Goal: Information Seeking & Learning: Learn about a topic

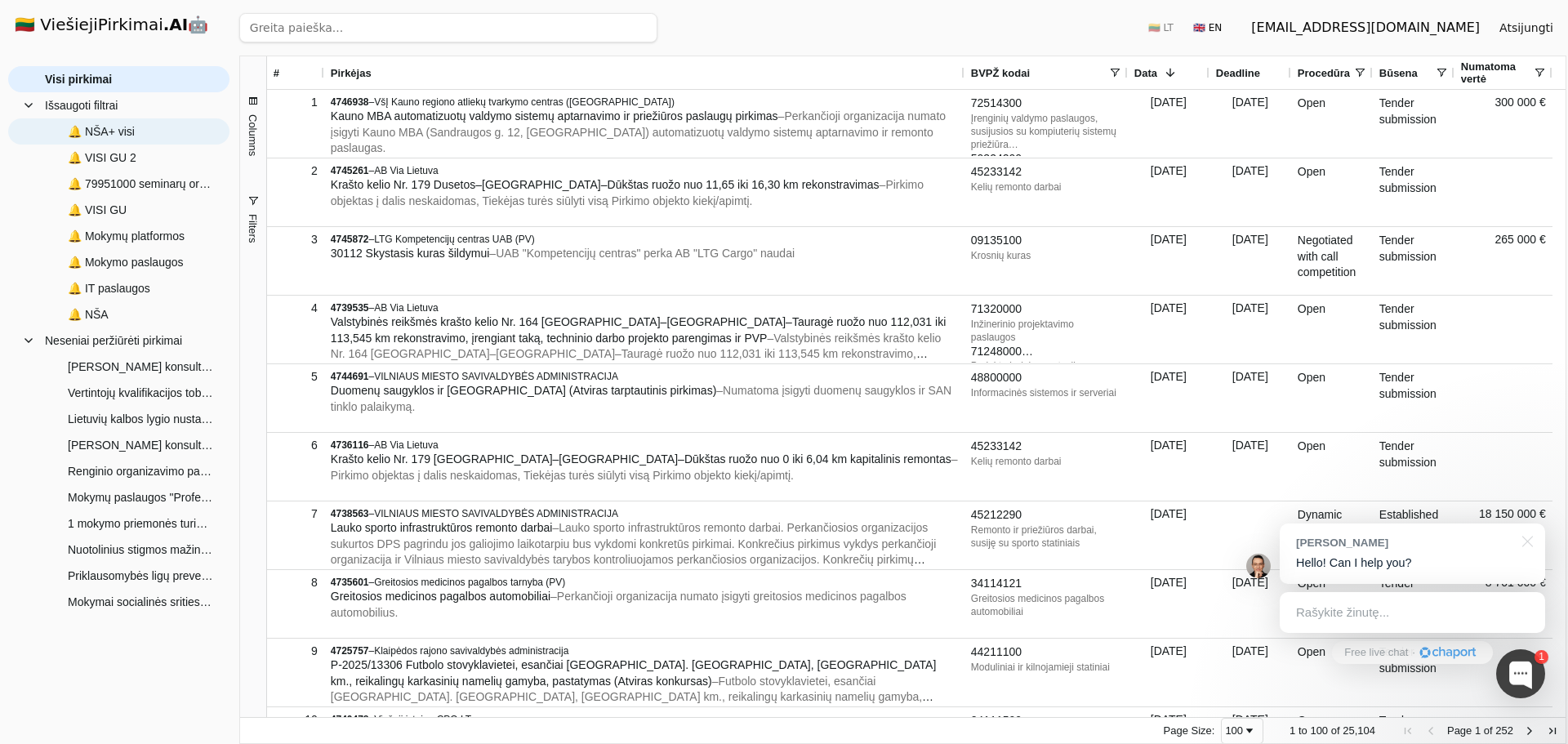
click at [142, 129] on span "🔔 NŠA+ visi" at bounding box center [131, 132] width 171 height 25
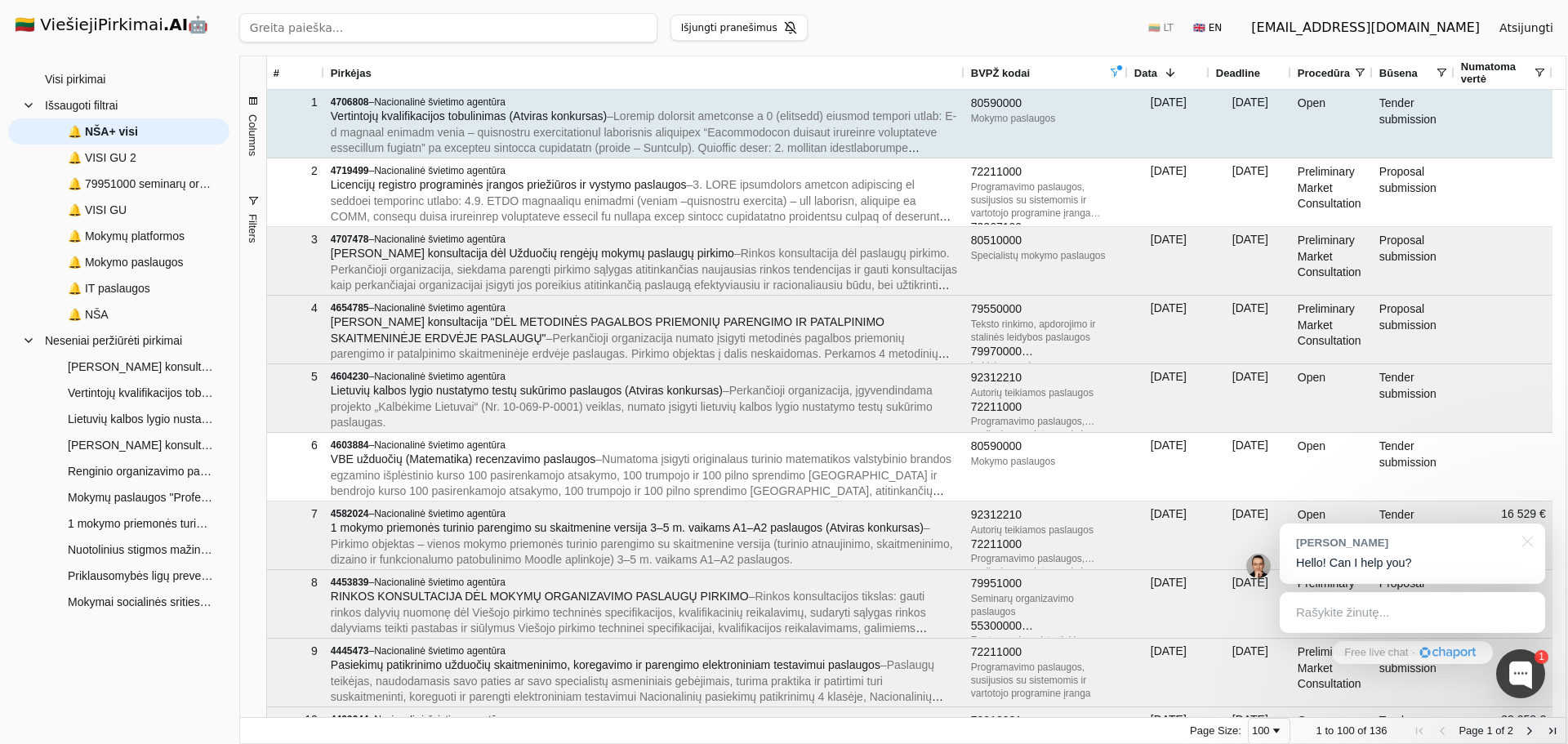
click at [587, 110] on span "Vertintojų kvalifikacijos tobulinimas (Atviras konkursas)" at bounding box center [468, 115] width 276 height 13
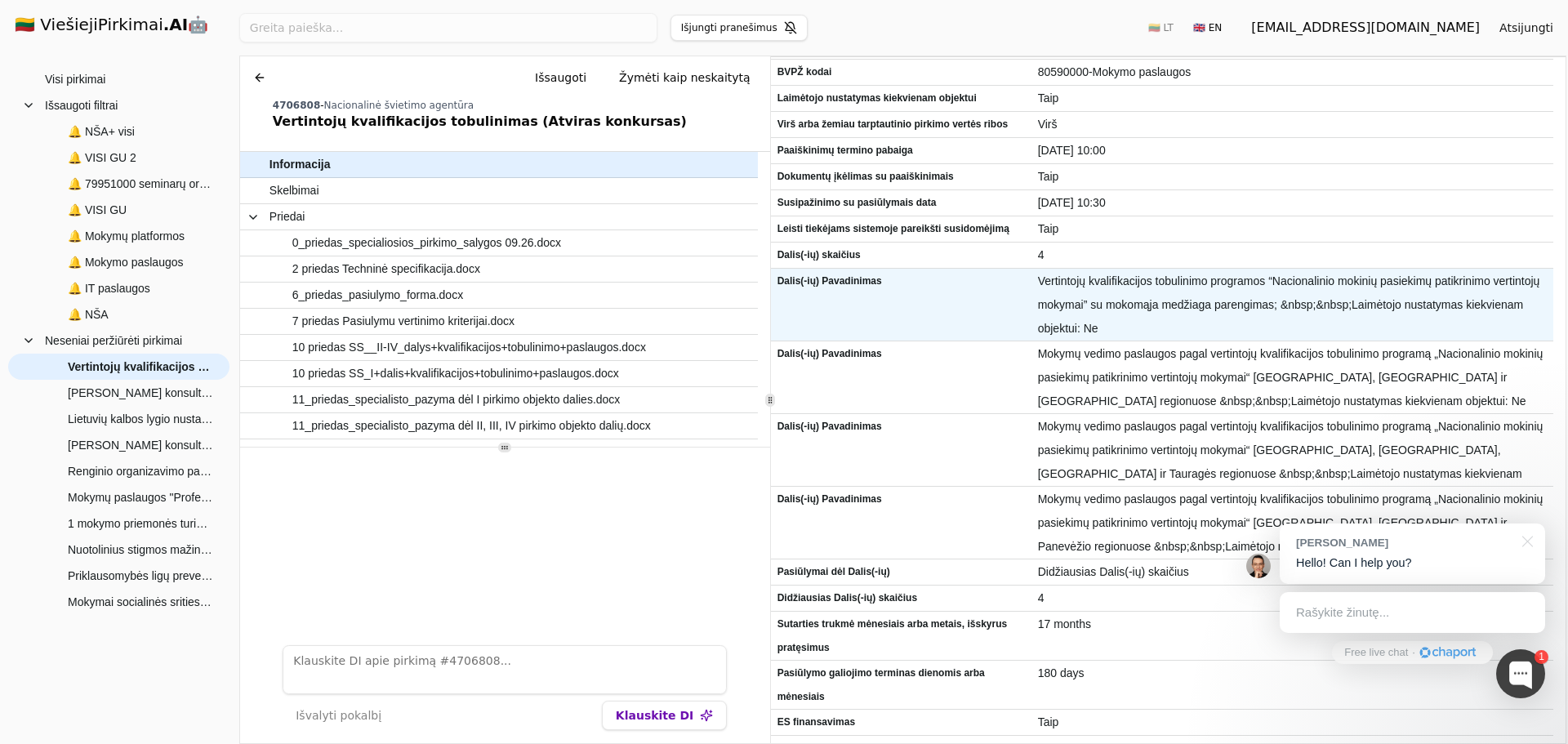
scroll to position [531, 0]
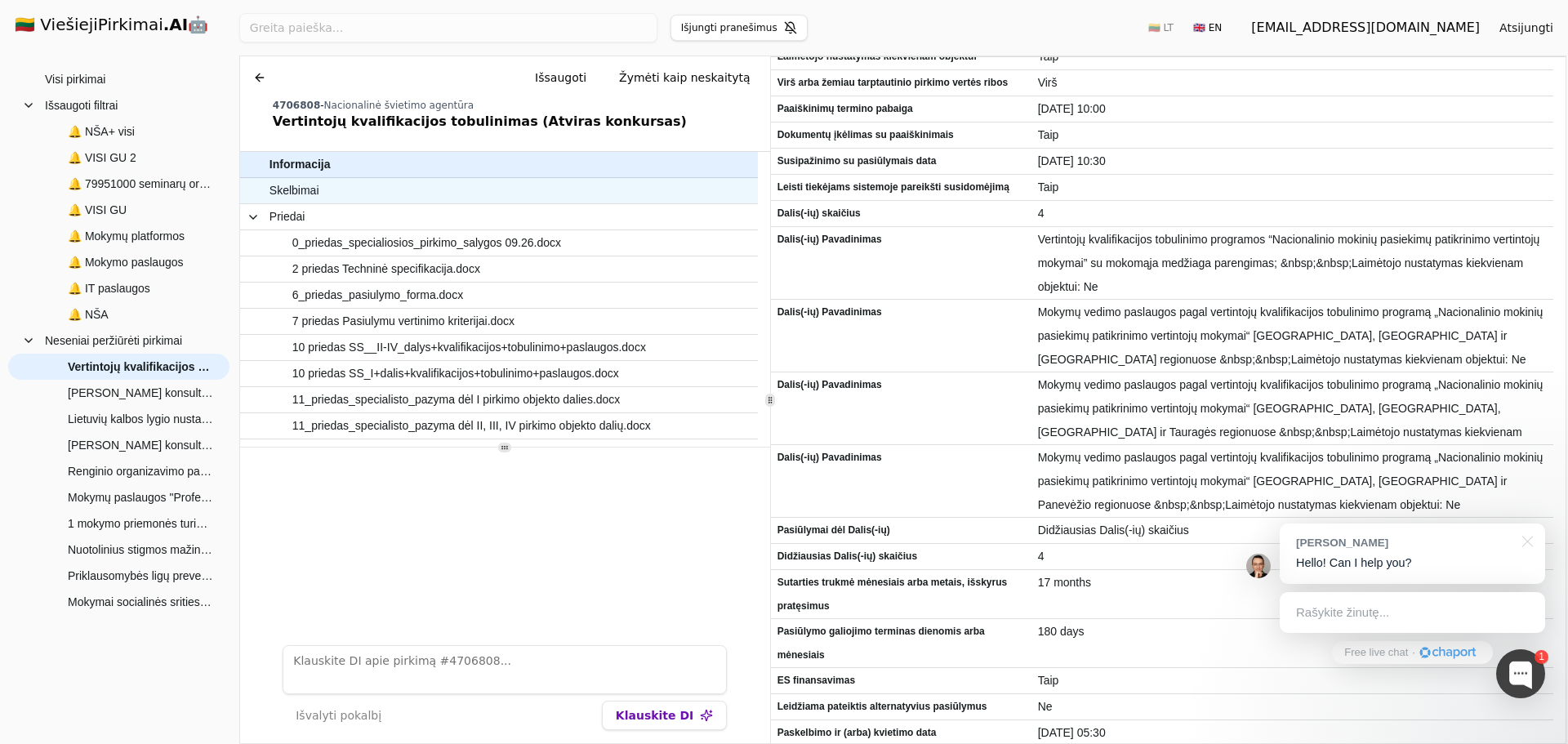
click at [504, 186] on span "Skelbimai" at bounding box center [491, 190] width 442 height 24
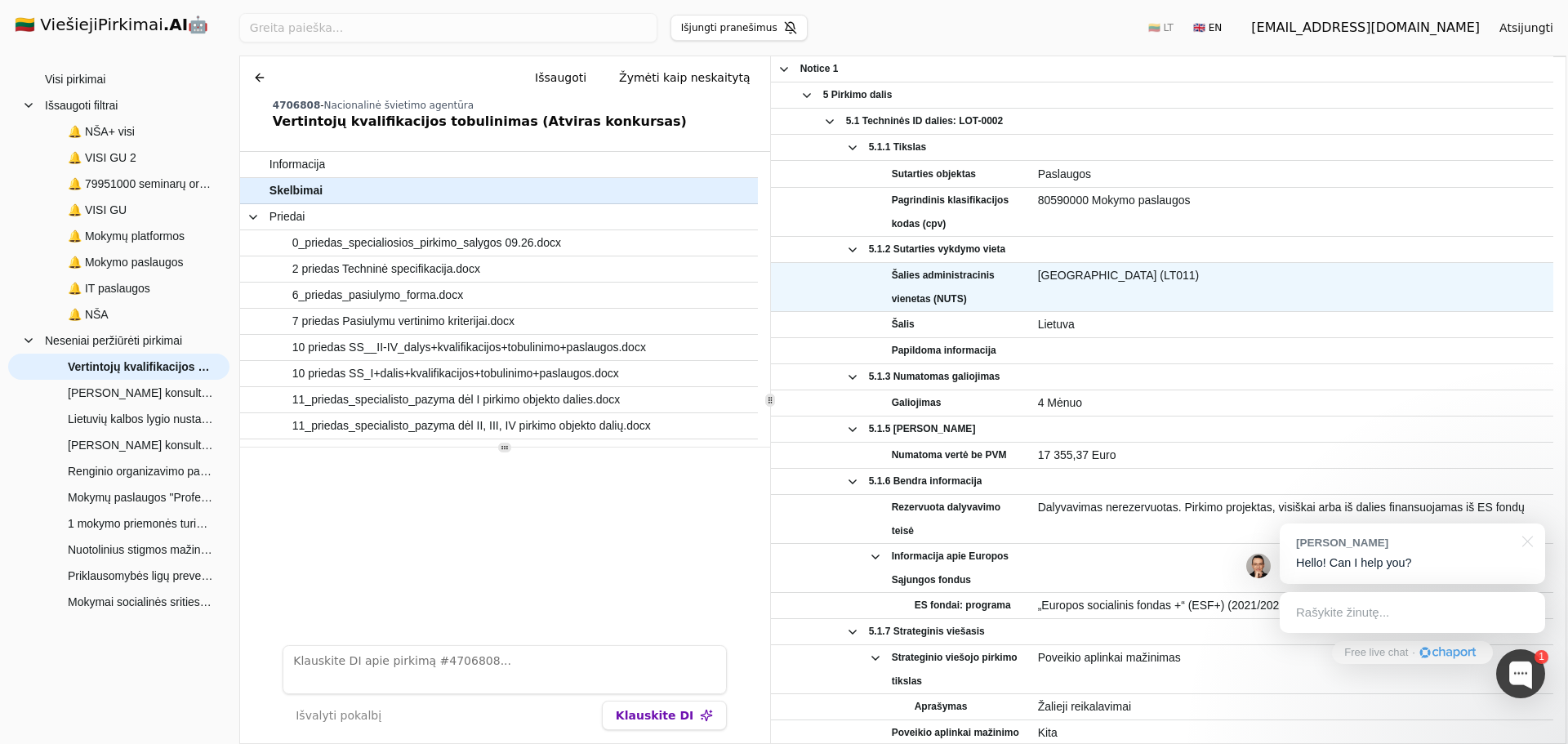
scroll to position [1649, 0]
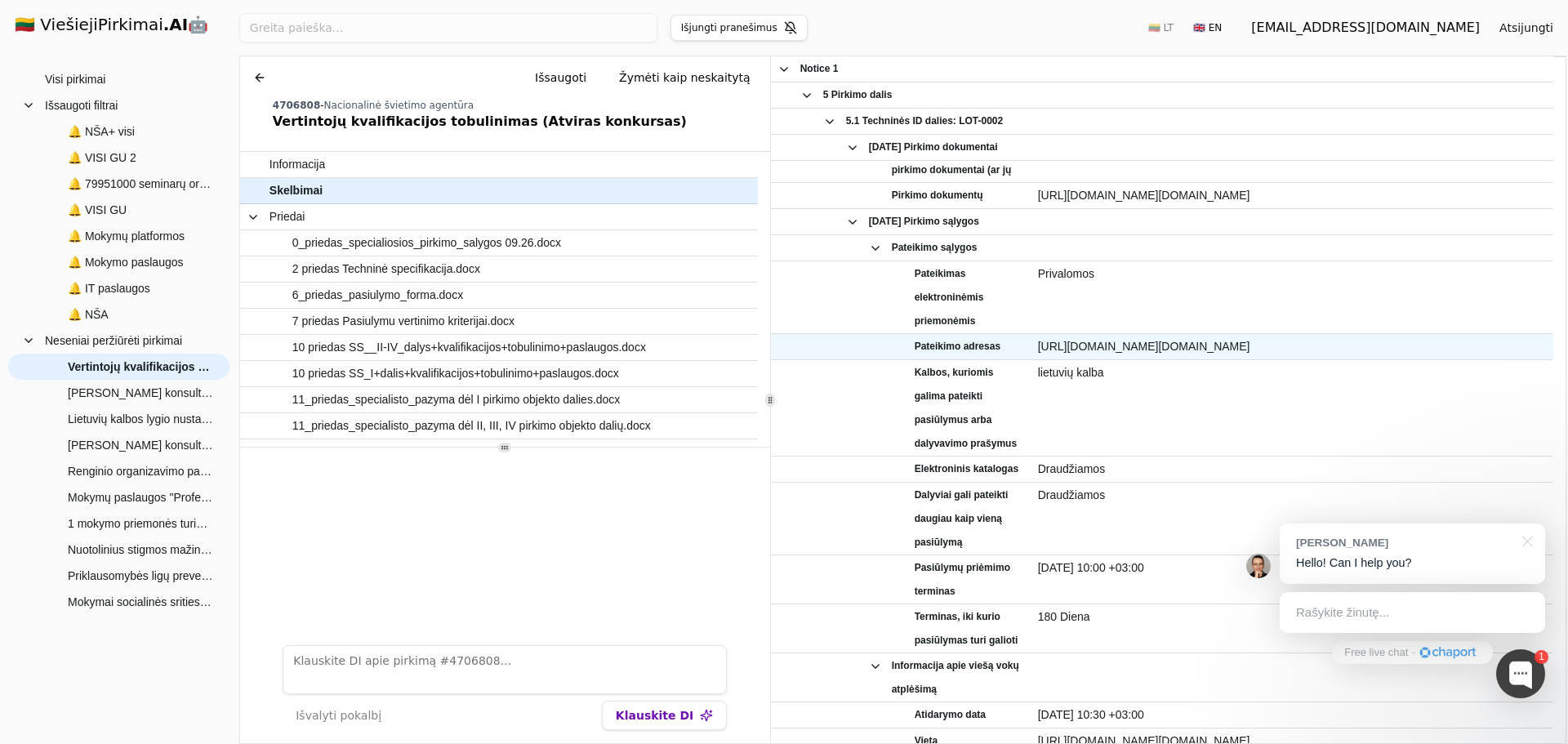
click at [1167, 344] on span "[URL][DOMAIN_NAME][DOMAIN_NAME]" at bounding box center [1292, 347] width 509 height 24
click at [1167, 345] on span "[URL][DOMAIN_NAME][DOMAIN_NAME]" at bounding box center [1292, 347] width 509 height 24
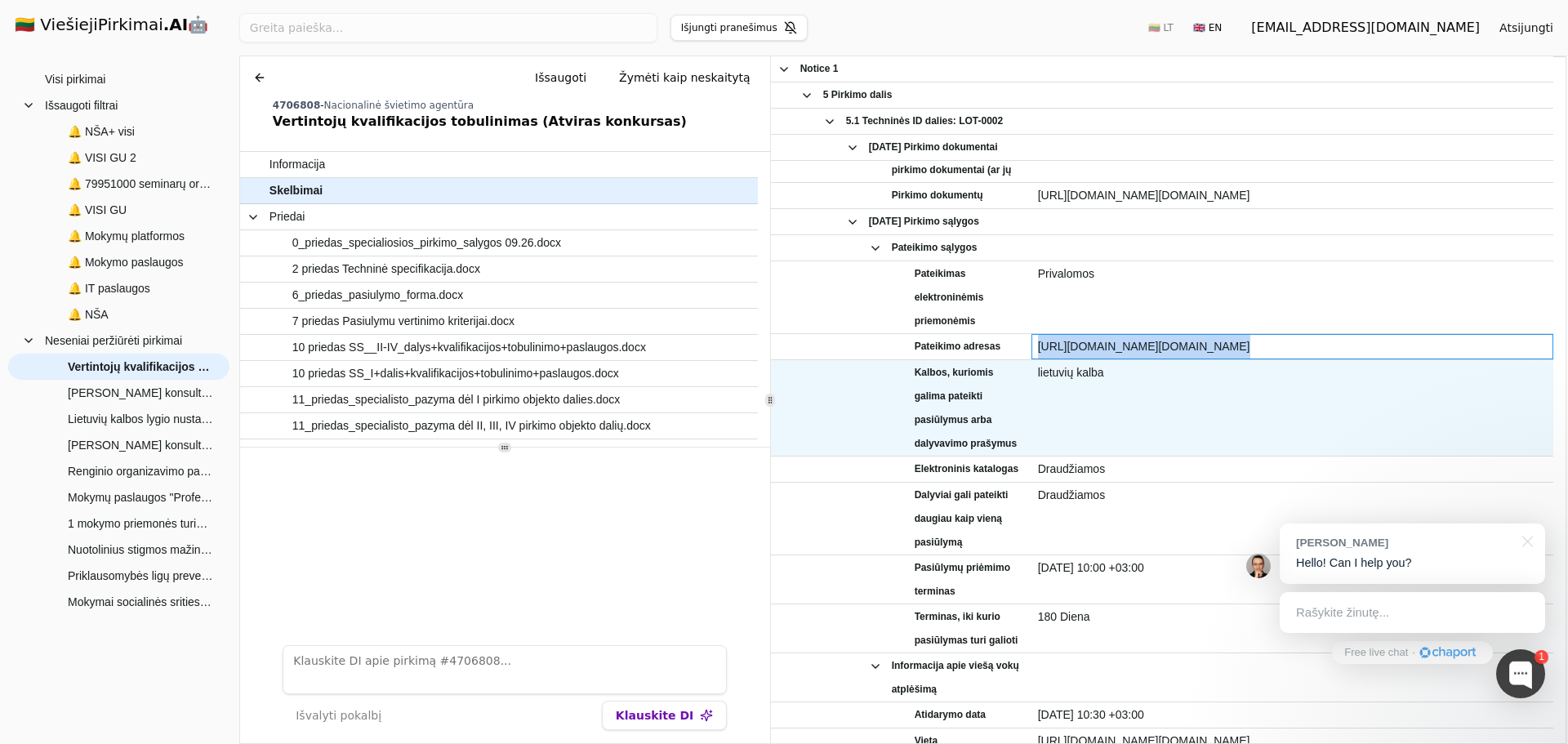
copy div "[URL][DOMAIN_NAME][DOMAIN_NAME]"
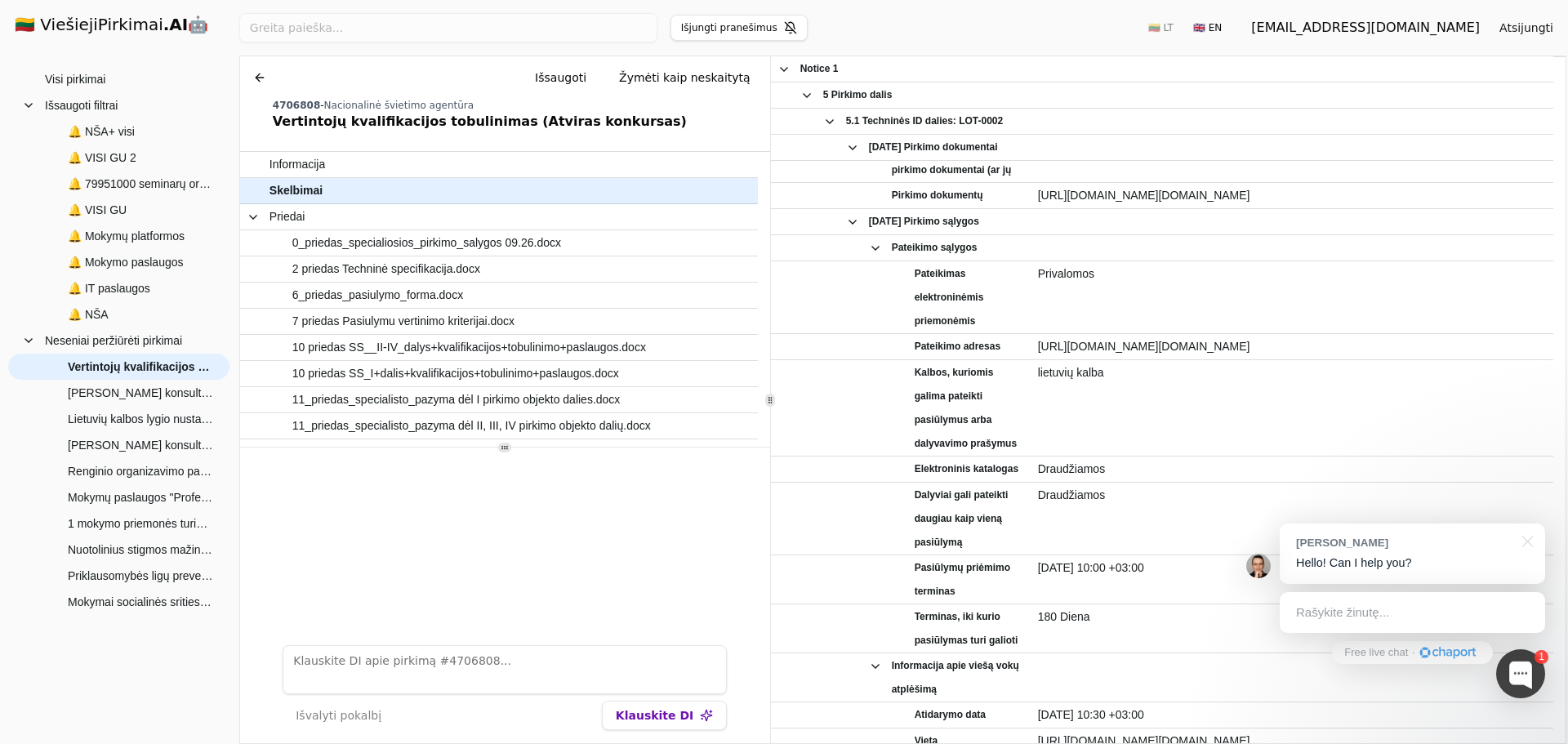
click at [977, 40] on div "Ieškoti Išjungti pranešimus 🇱🇹 LT 🇬🇧 EN [EMAIL_ADDRESS][DOMAIN_NAME] Atsijungti" at bounding box center [903, 27] width 1327 height 56
click at [134, 135] on span "🔔 NŠA+ visi" at bounding box center [101, 132] width 67 height 25
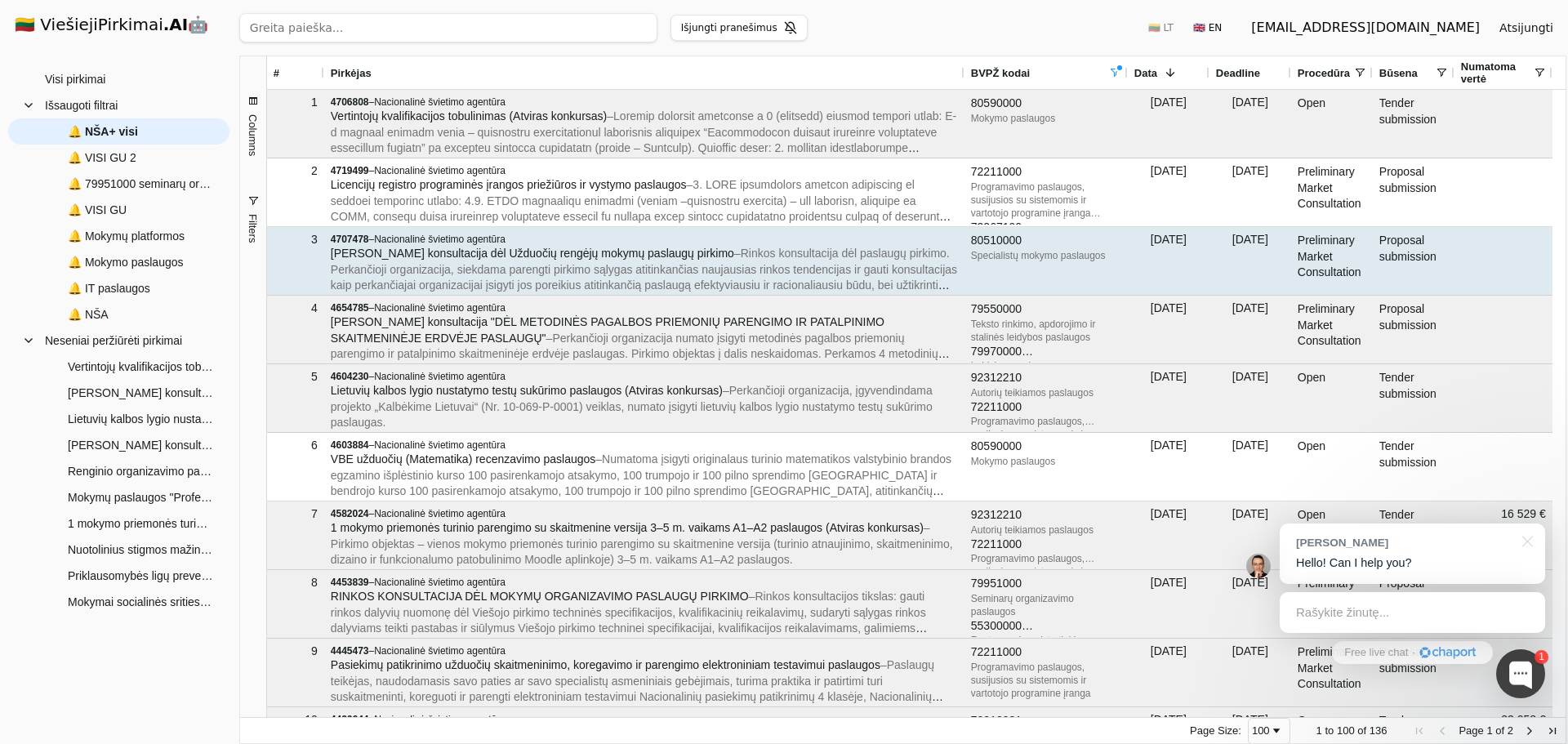
click at [713, 250] on span "– Rinkos konsultacija dėl paslaugų pirkimo. Perkančioji organizacija, siekdama …" at bounding box center [643, 285] width 626 height 77
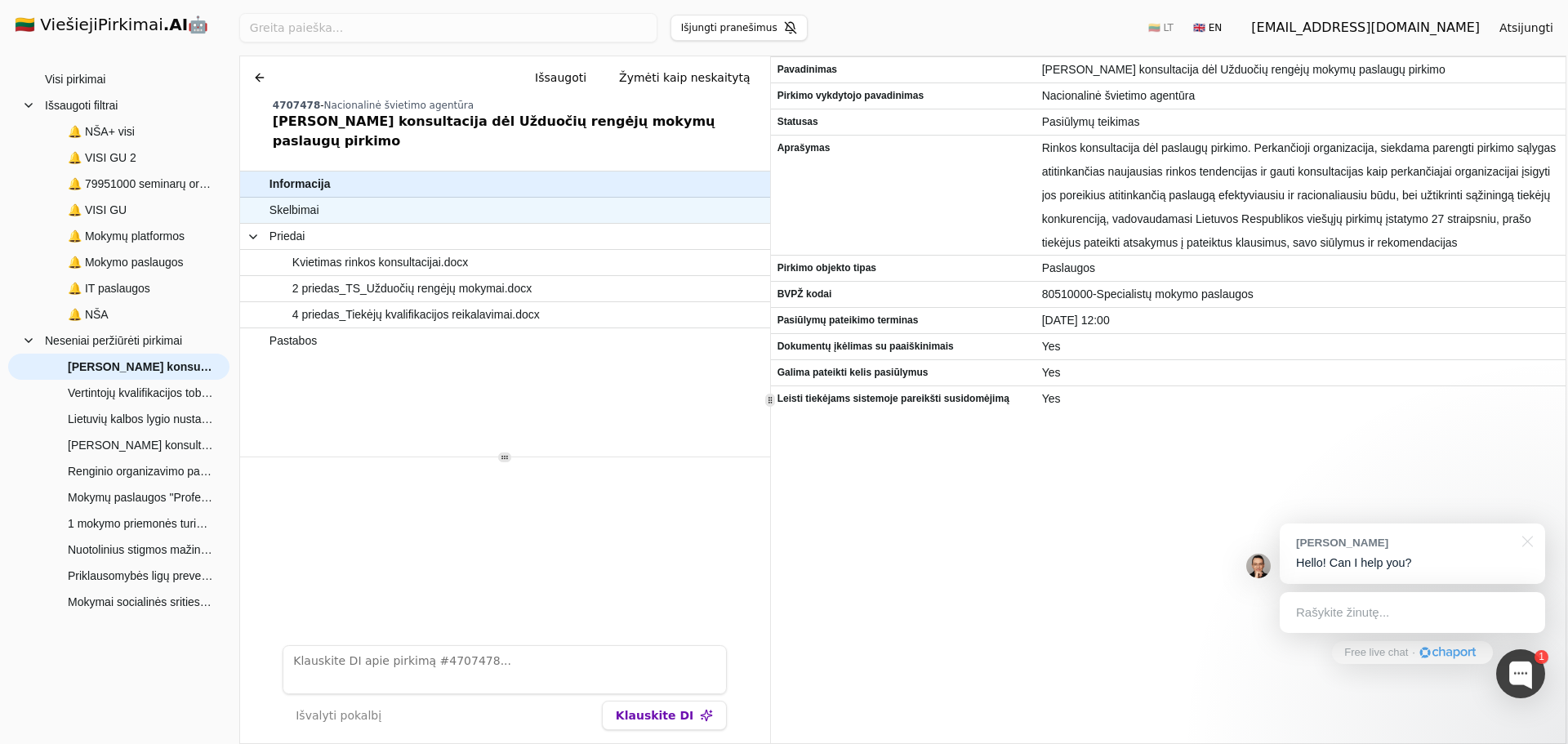
click at [496, 202] on div "Skelbimai" at bounding box center [485, 210] width 491 height 26
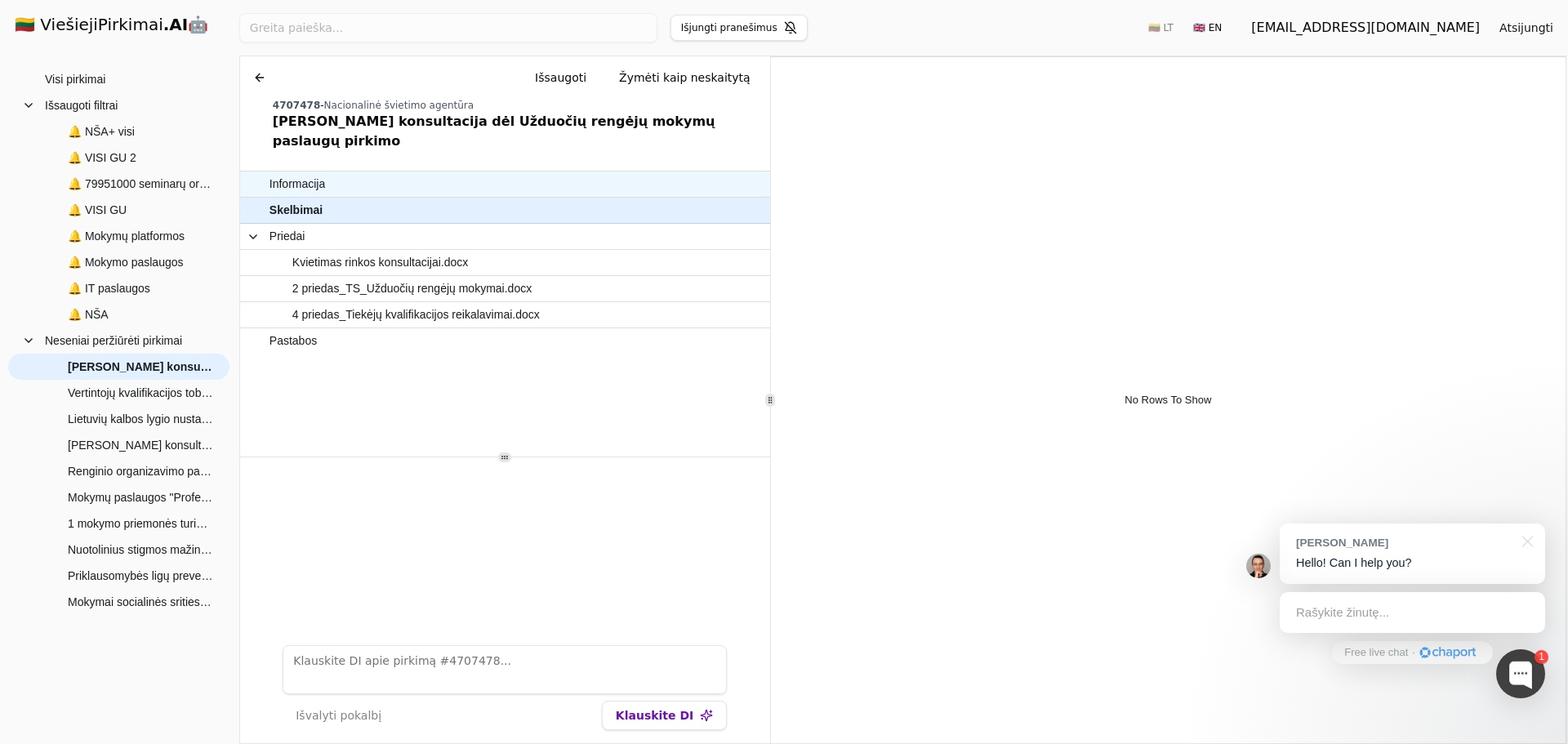
click at [418, 173] on span "Informacija" at bounding box center [497, 185] width 455 height 24
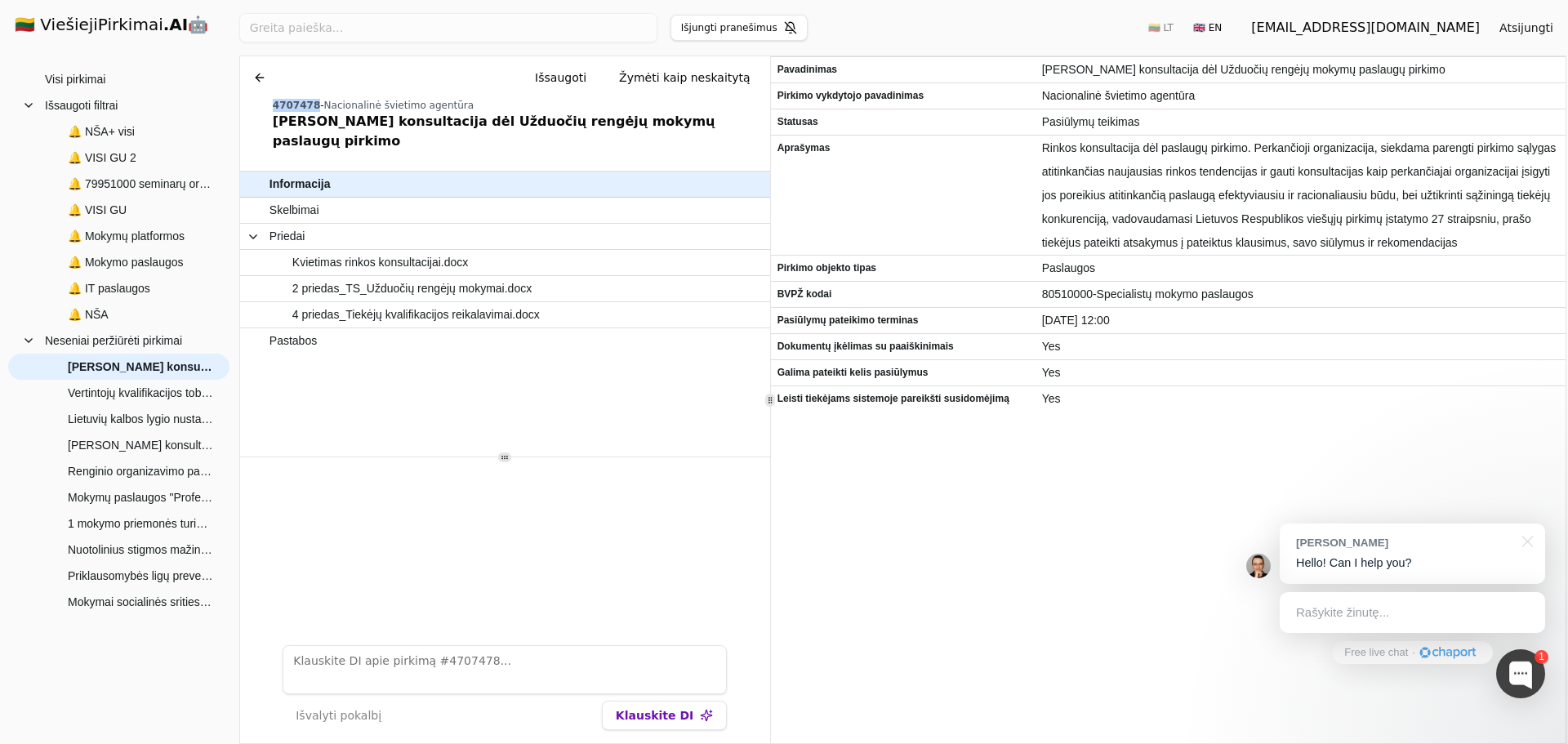
drag, startPoint x: 308, startPoint y: 103, endPoint x: 270, endPoint y: 98, distance: 38.3
click at [270, 98] on div "Chat Išsaugoti Žymėti kaip neskaitytą 4707478 - Nacionalinė švietimo agentūra […" at bounding box center [505, 107] width 530 height 102
copy span "4707478"
click at [261, 76] on button at bounding box center [260, 78] width 26 height 29
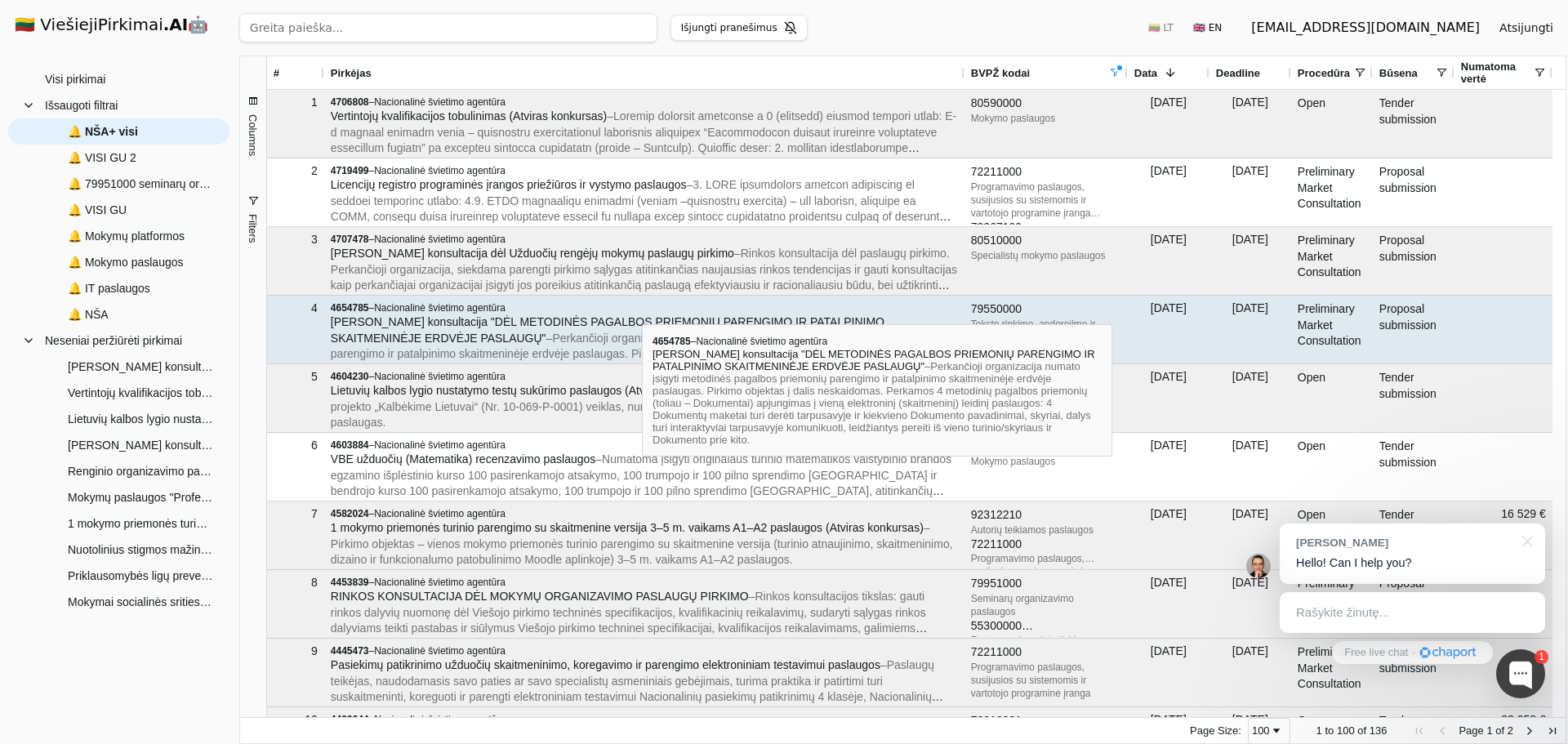
click at [642, 309] on div "4654785 – Nacionalinė švietimo agentūra" at bounding box center [644, 308] width 627 height 13
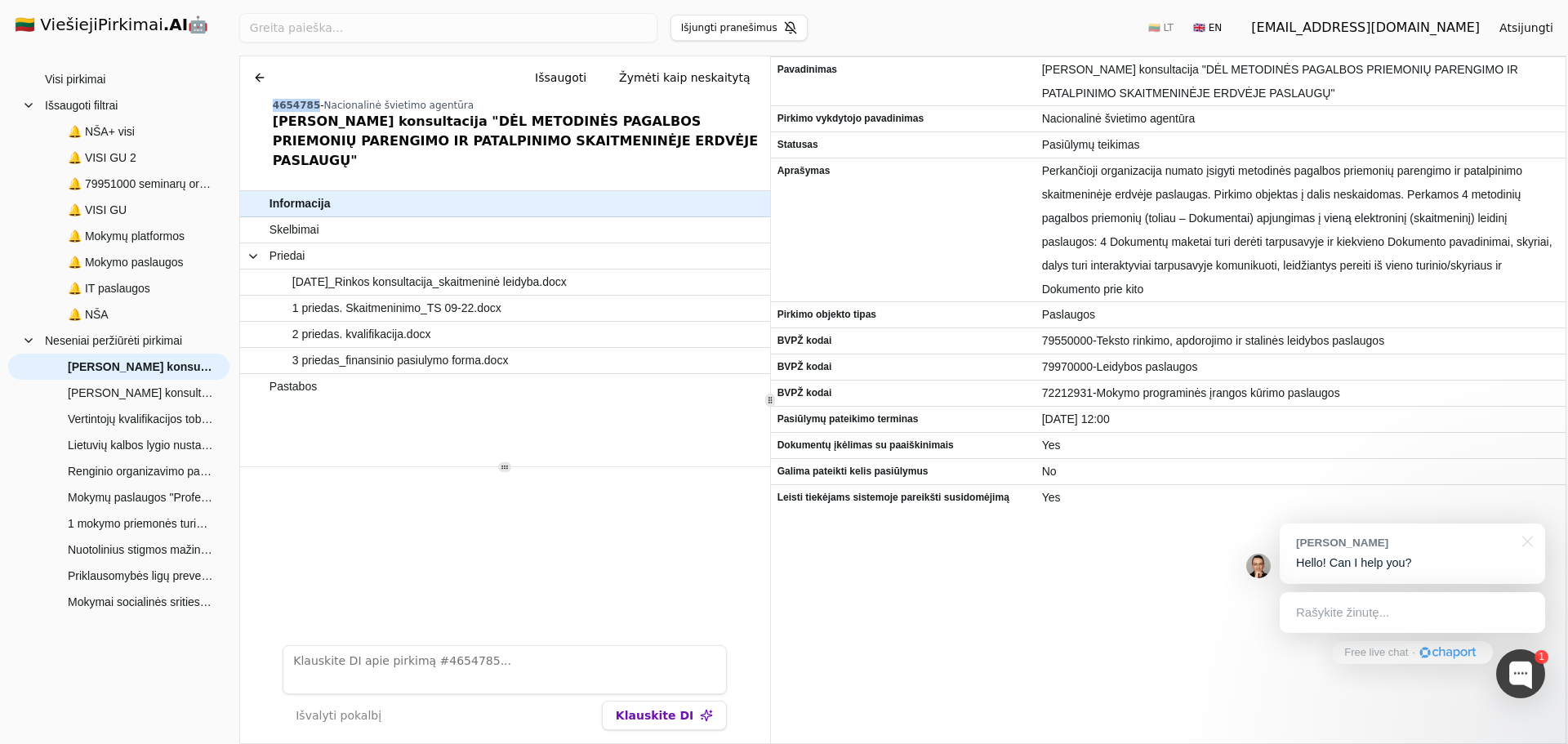
drag, startPoint x: 310, startPoint y: 103, endPoint x: 271, endPoint y: 100, distance: 39.1
click at [271, 100] on div "Chat Išsaugoti Žymėti kaip neskaitytą 4654785 - Nacionalinė švietimo agentūra […" at bounding box center [505, 117] width 530 height 121
copy span "4654785"
click at [252, 79] on button at bounding box center [260, 78] width 26 height 29
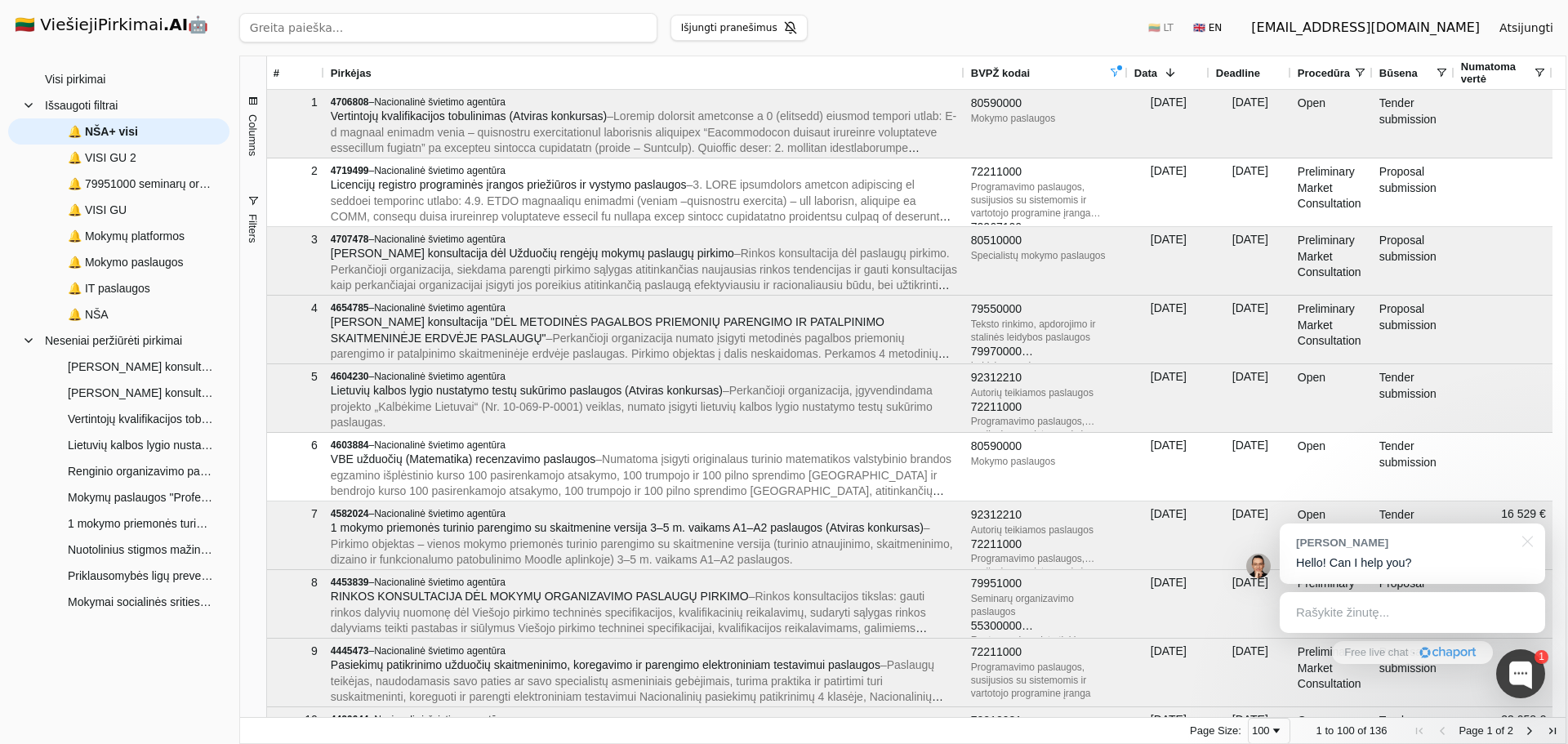
click at [661, 65] on div "Pirkėjas" at bounding box center [644, 73] width 627 height 32
click at [104, 207] on span "🔔 VISI GU" at bounding box center [97, 209] width 59 height 25
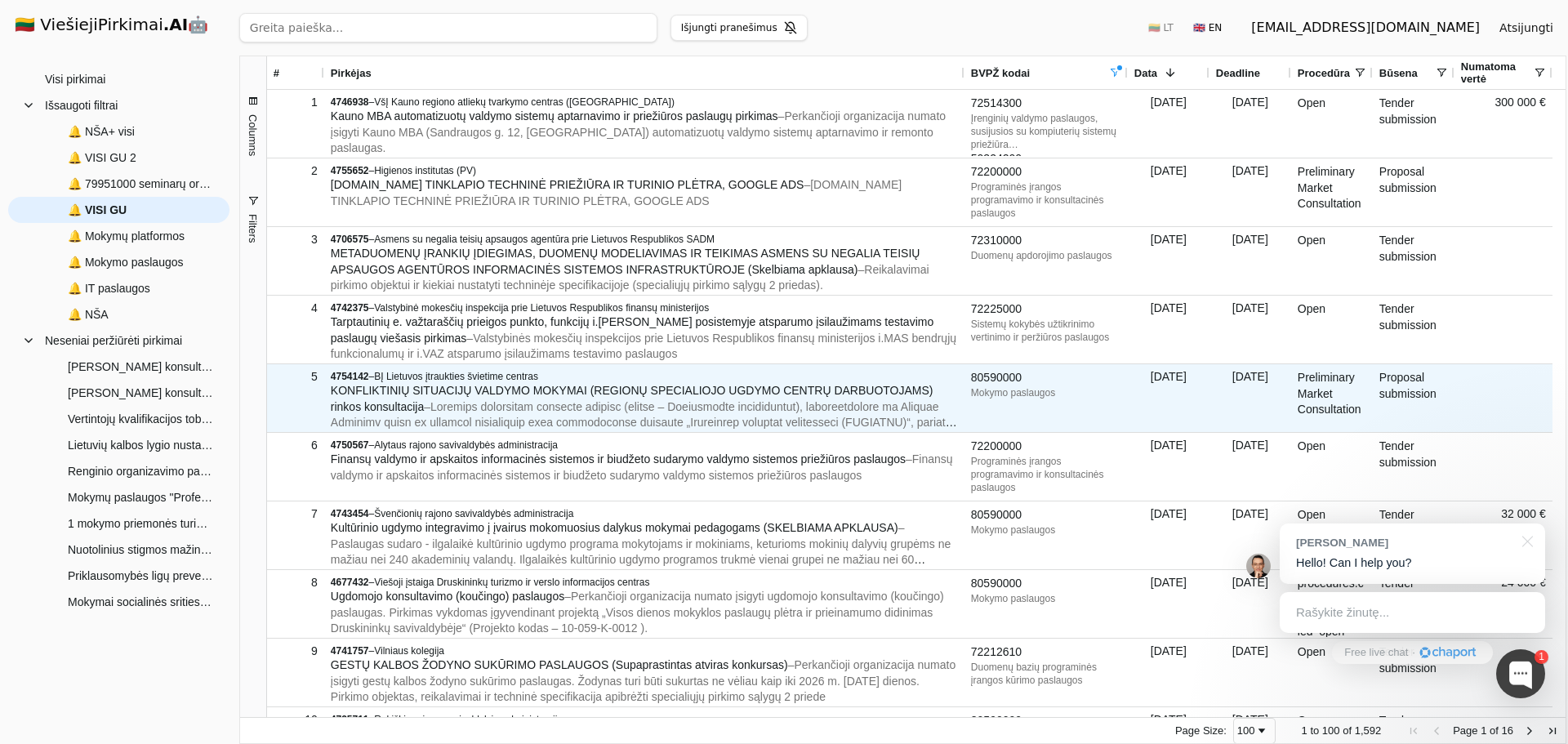
click at [621, 388] on span "KONFLIKTINIŲ SITUACIJŲ VALDYMO MOKYMAI (REGIONŲ SPECIALIOJO UGDYMO CENTRŲ DARBU…" at bounding box center [632, 398] width 603 height 29
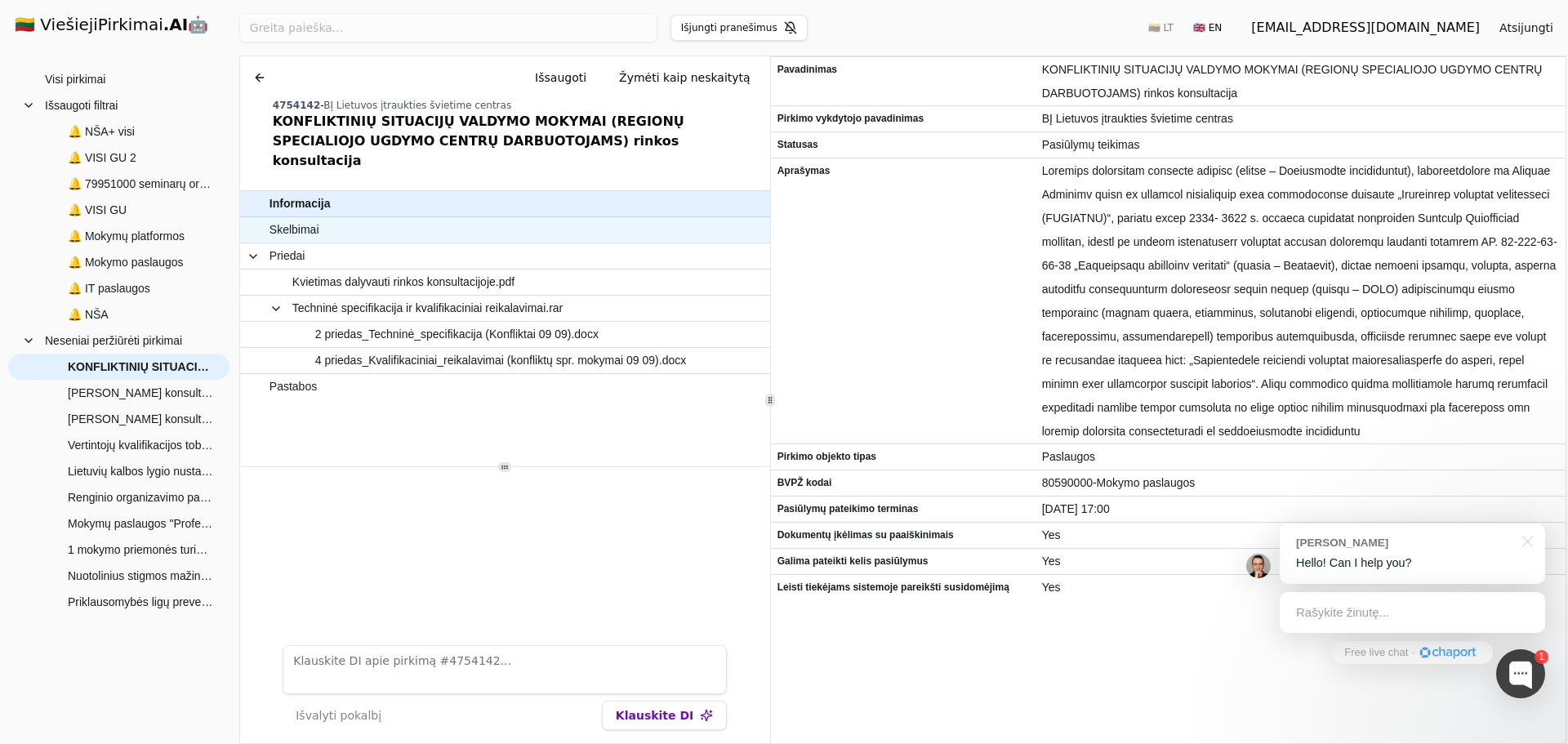
click at [549, 218] on span "Skelbimai" at bounding box center [497, 230] width 455 height 24
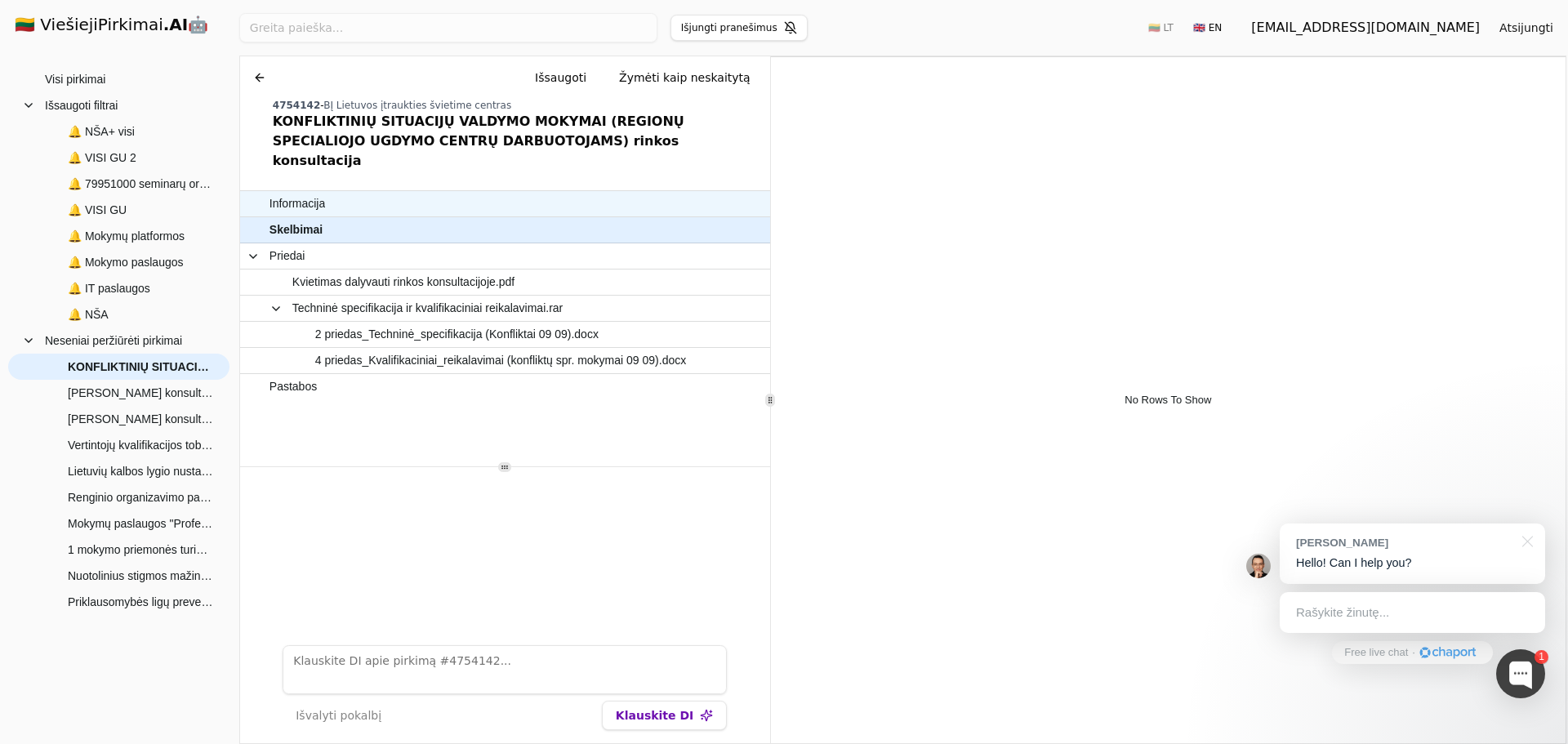
click at [569, 192] on span "Informacija" at bounding box center [497, 204] width 455 height 24
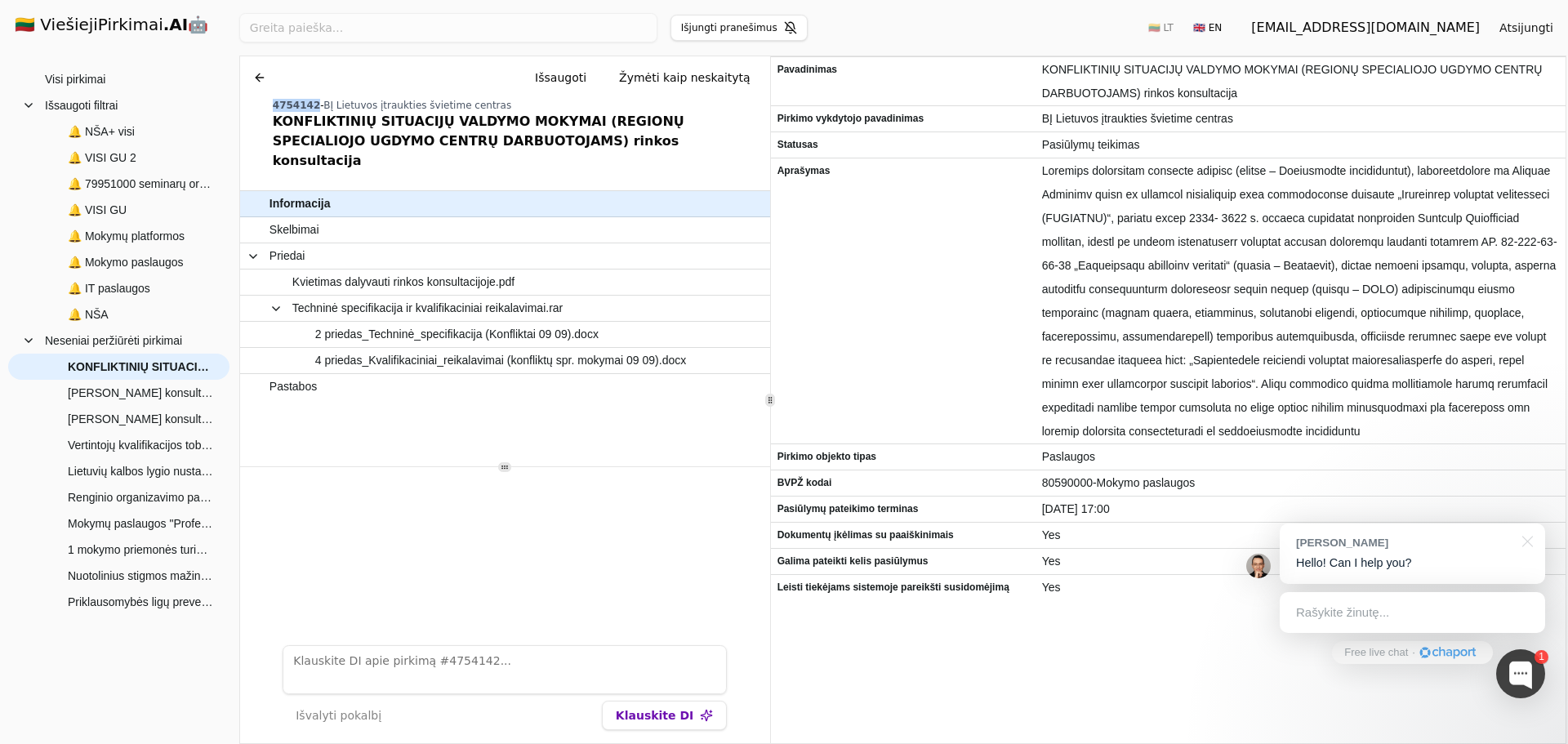
drag, startPoint x: 310, startPoint y: 106, endPoint x: 272, endPoint y: 107, distance: 38.0
click at [272, 107] on div "4754142 - BĮ Lietuvos įtraukties švietime centras" at bounding box center [518, 105] width 491 height 13
copy span "4754142"
click at [256, 79] on button at bounding box center [260, 78] width 26 height 29
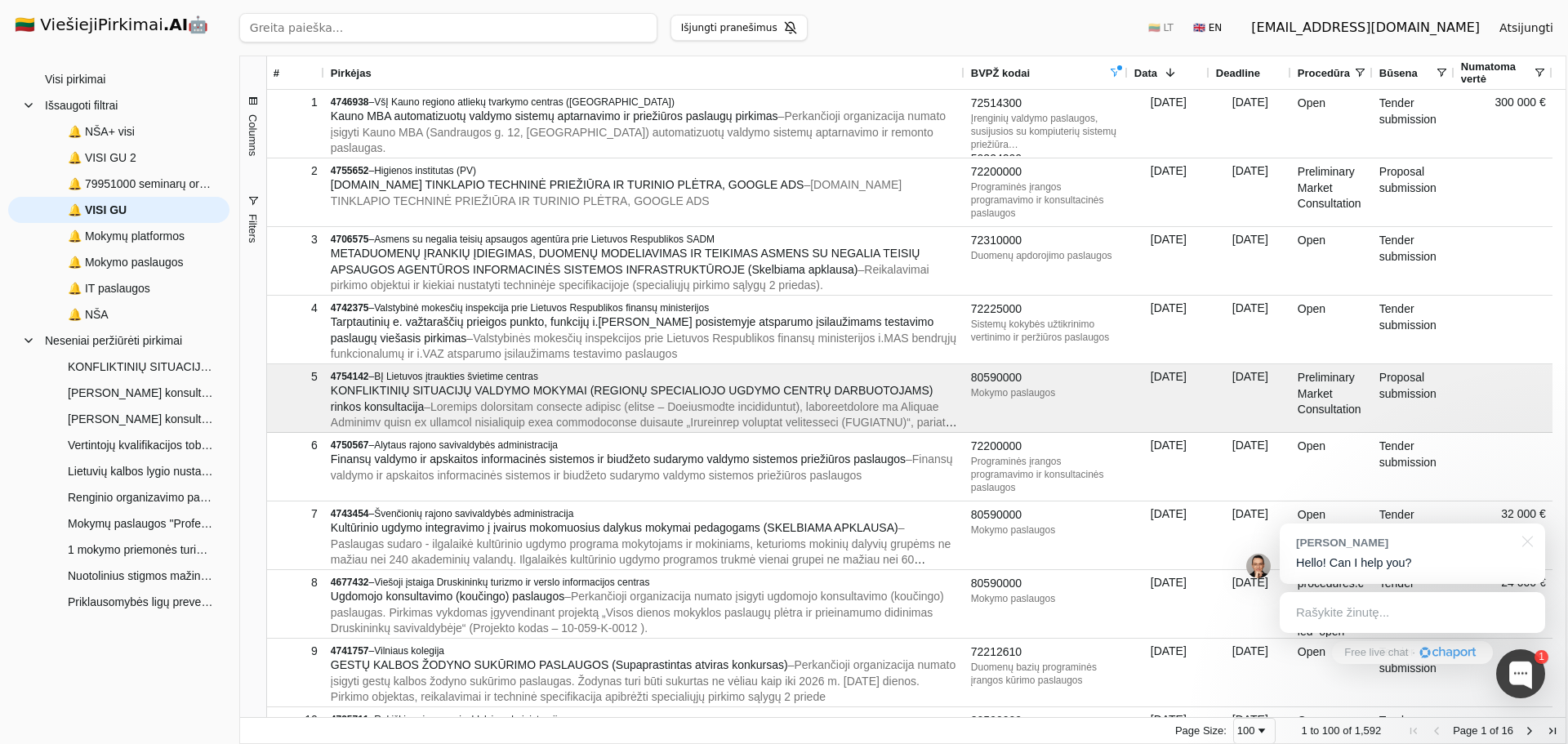
click at [813, 50] on div "Ieškoti Išjungti pranešimus 🇱🇹 LT 🇬🇧 EN [EMAIL_ADDRESS][DOMAIN_NAME] Atsijungti" at bounding box center [903, 27] width 1327 height 56
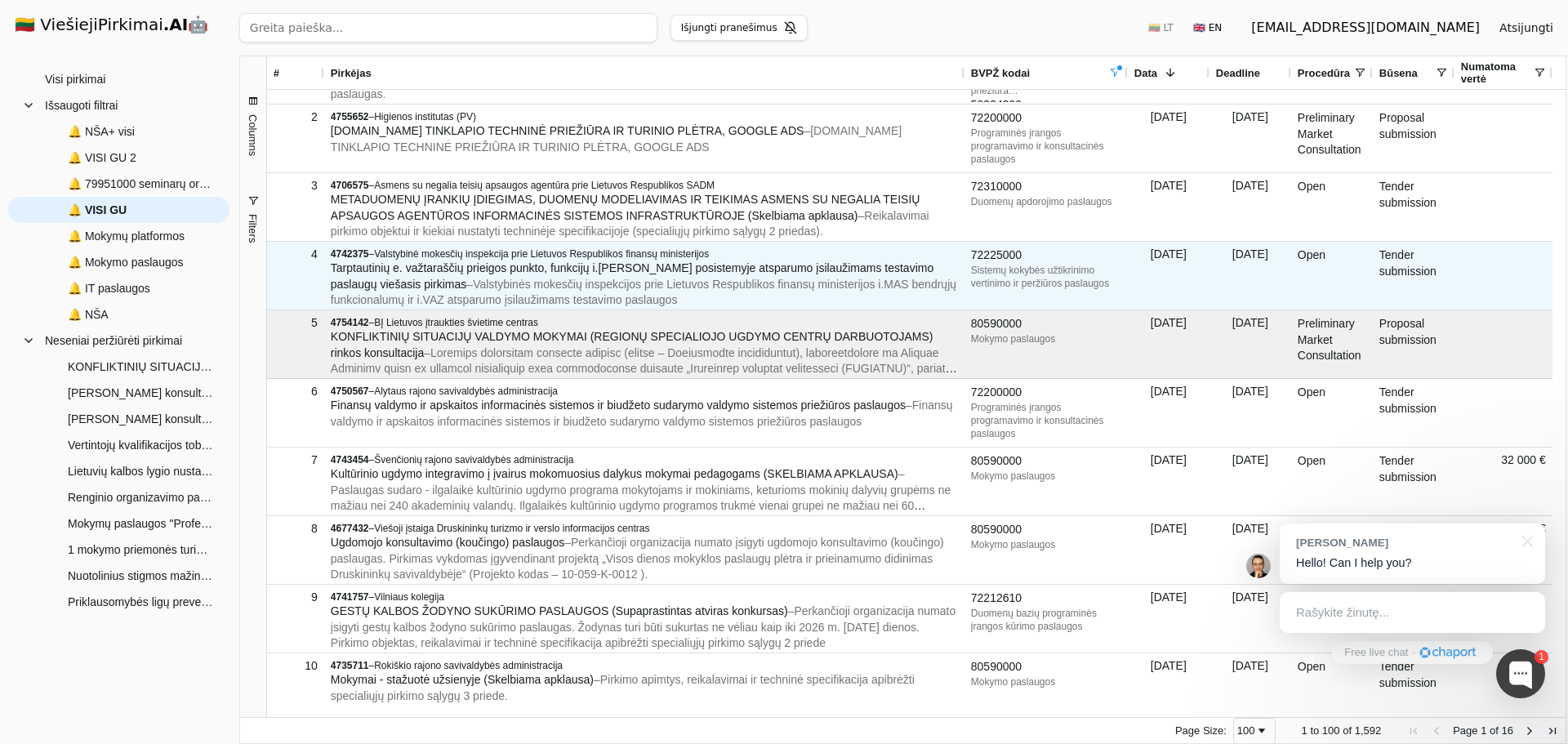
scroll to position [82, 0]
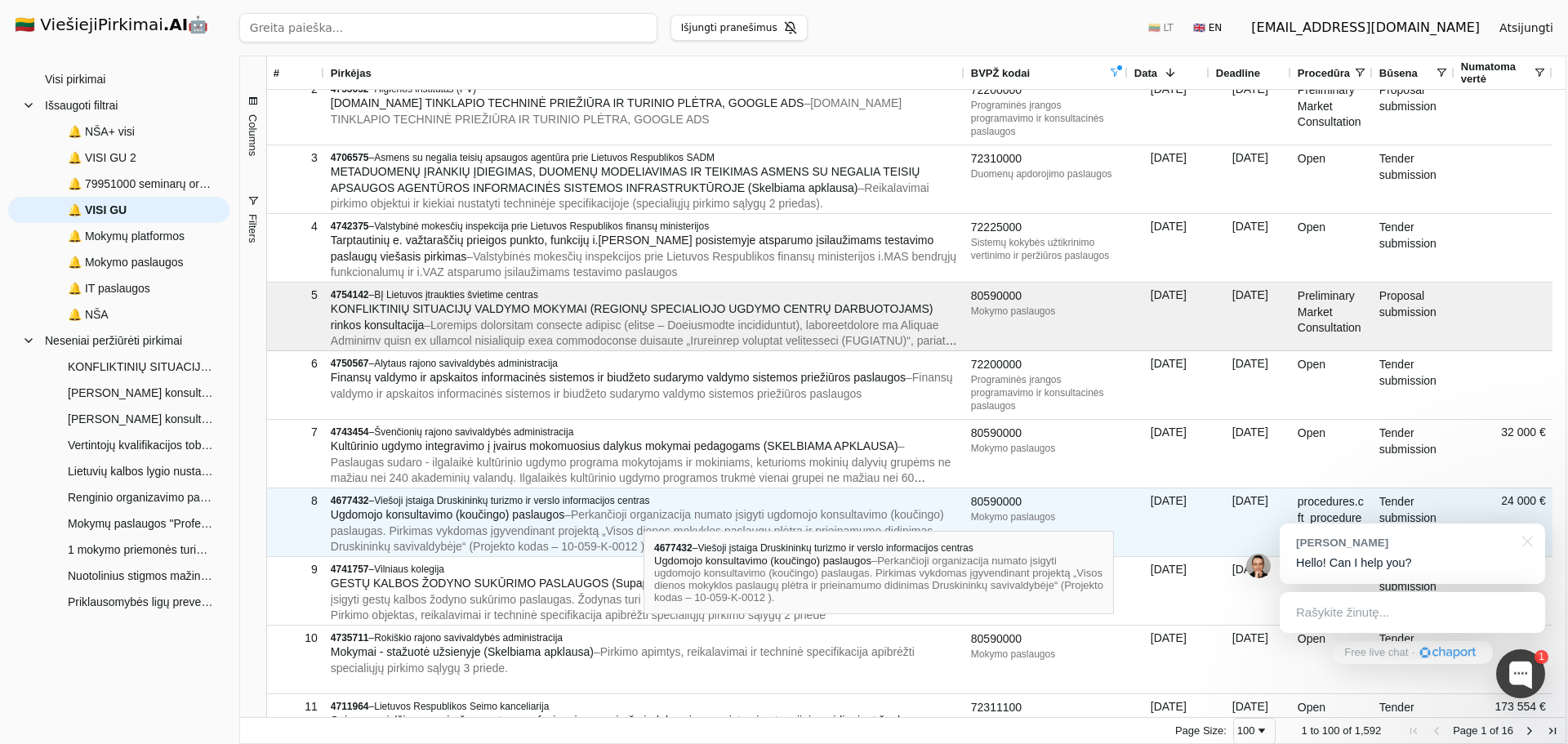
click at [643, 516] on span "– Perkančioji organizacija numato įsigyti ugdomojo konsultavimo (koučingo) pasl…" at bounding box center [637, 530] width 613 height 45
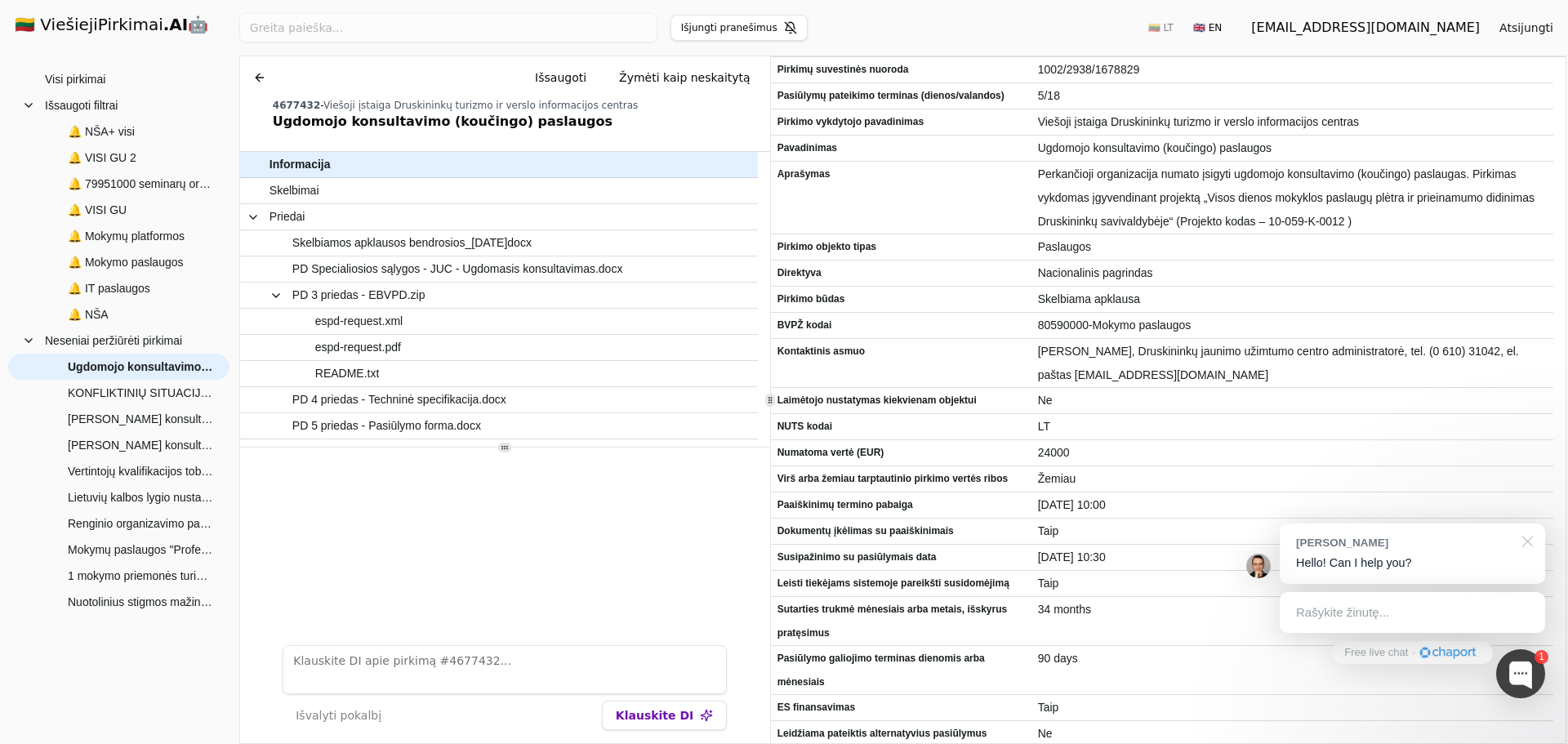
click at [1530, 538] on div at bounding box center [1524, 540] width 41 height 33
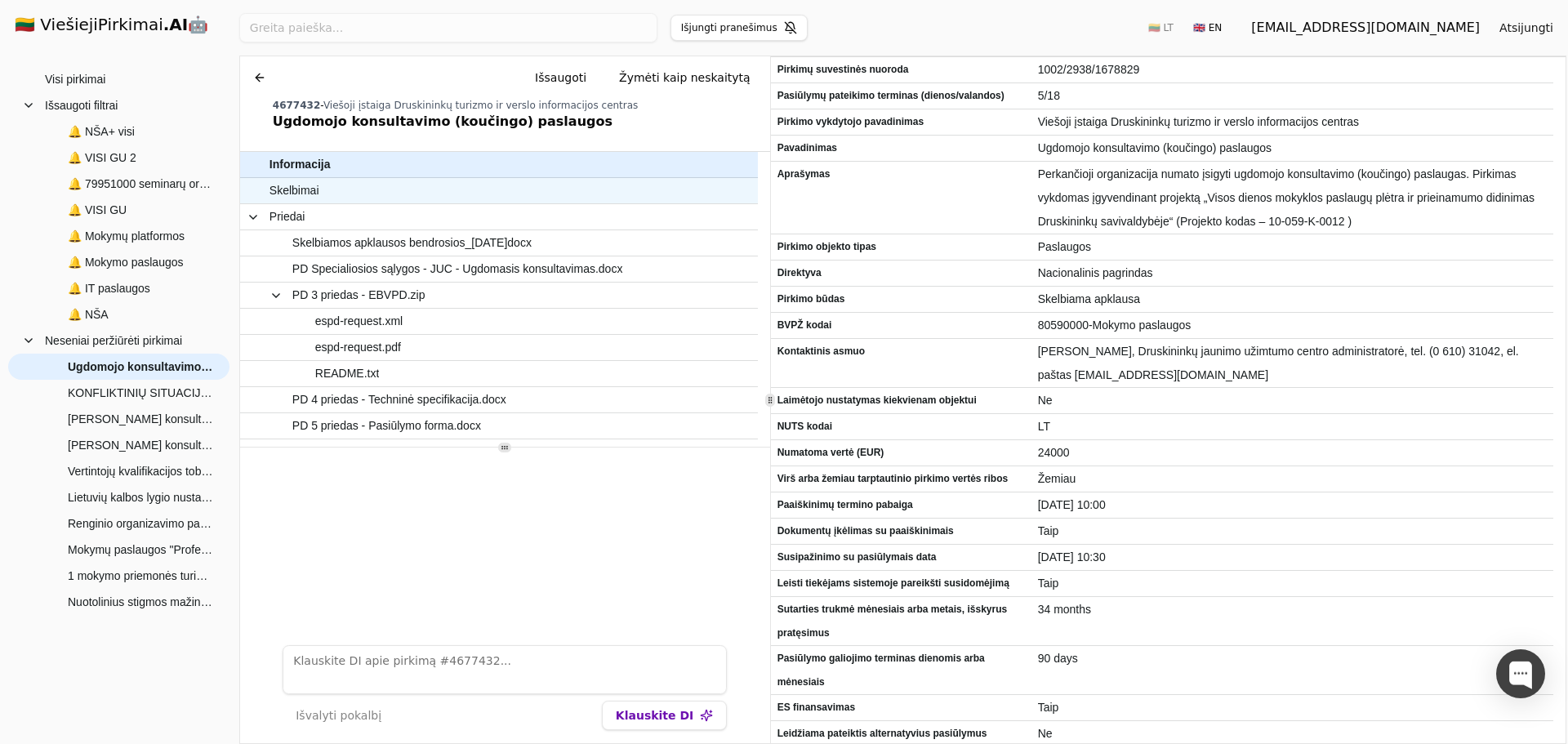
click at [293, 191] on span "Skelbimai" at bounding box center [295, 190] width 50 height 24
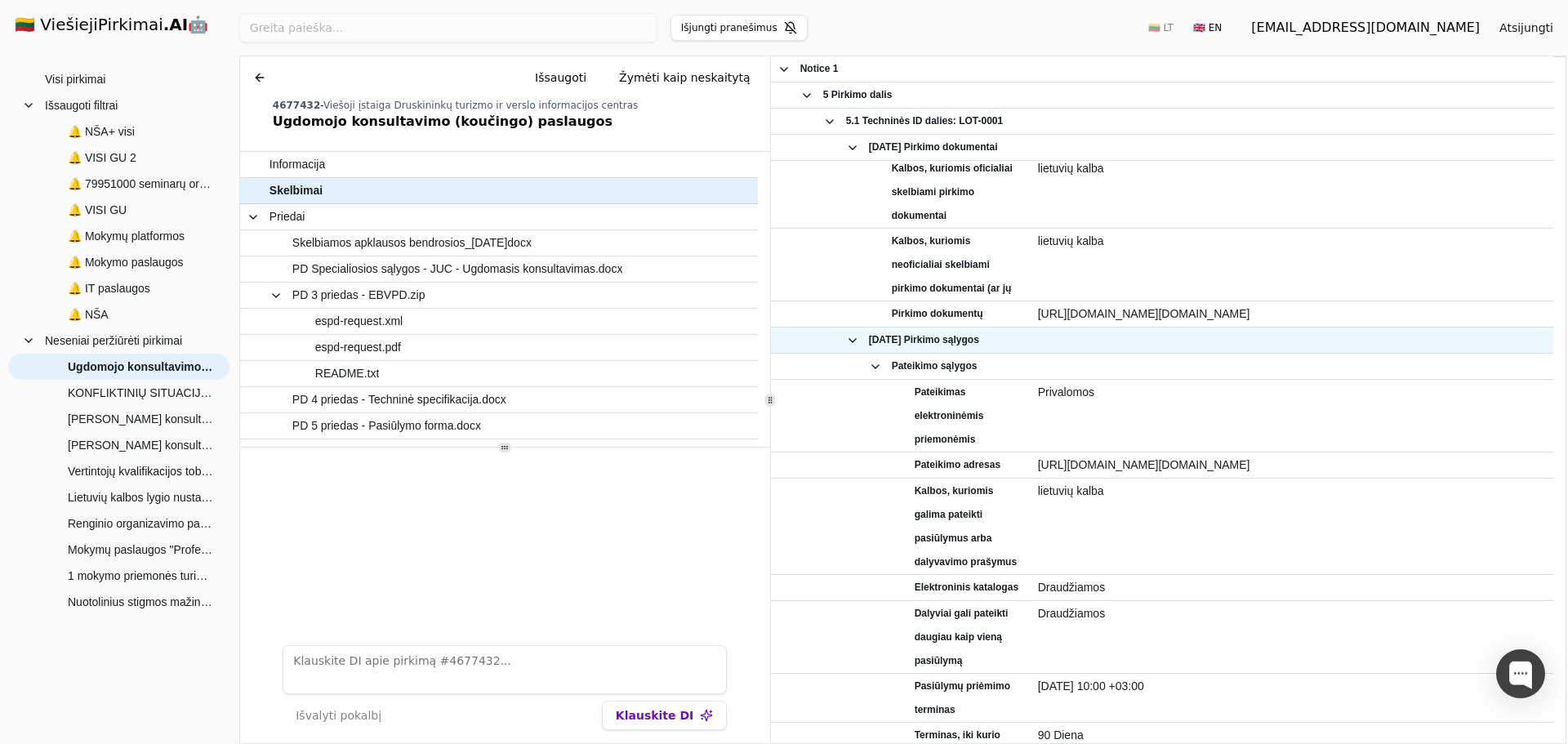
scroll to position [1878, 0]
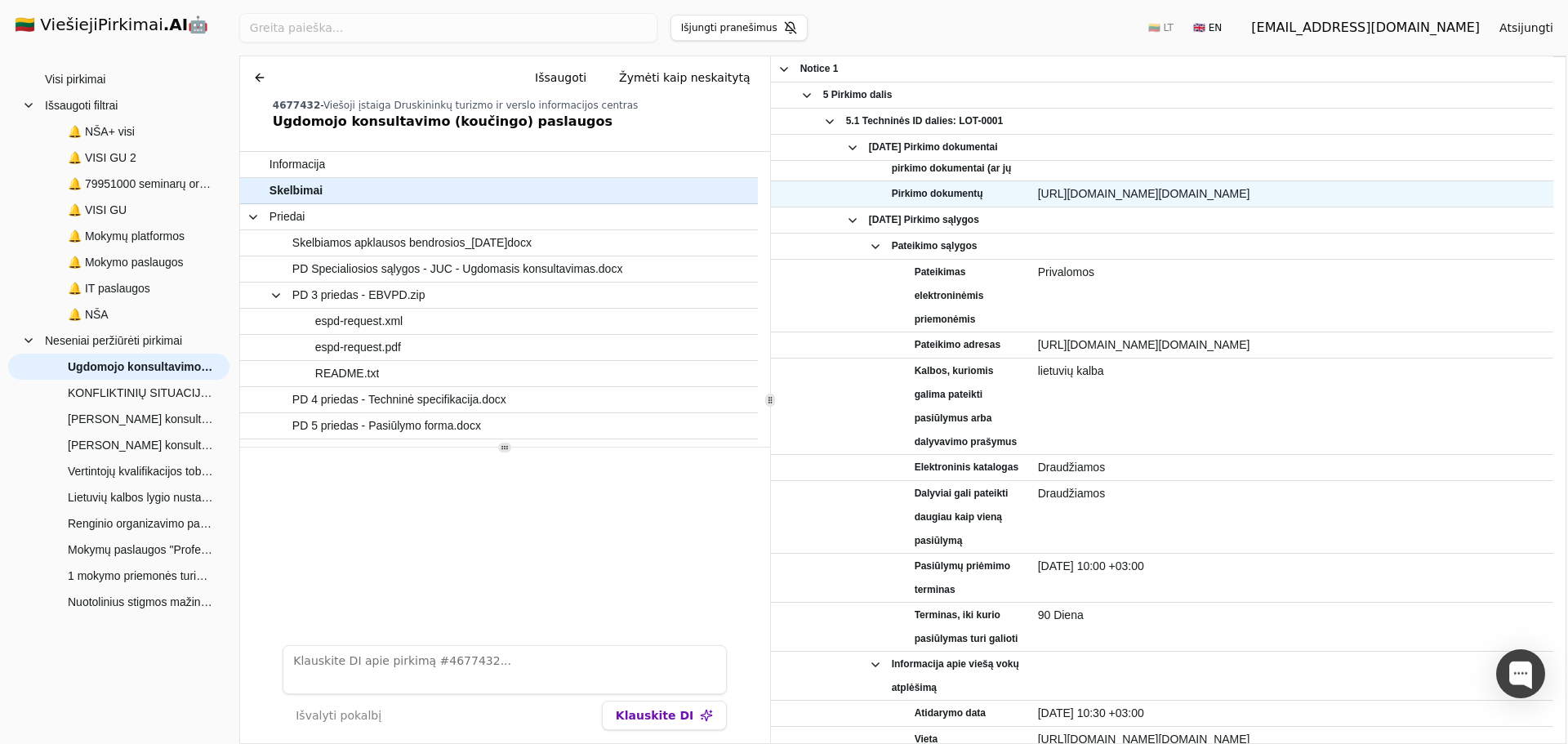
click at [1149, 194] on span "[URL][DOMAIN_NAME][DOMAIN_NAME]" at bounding box center [1292, 194] width 509 height 24
copy div "[URL][DOMAIN_NAME][DOMAIN_NAME]"
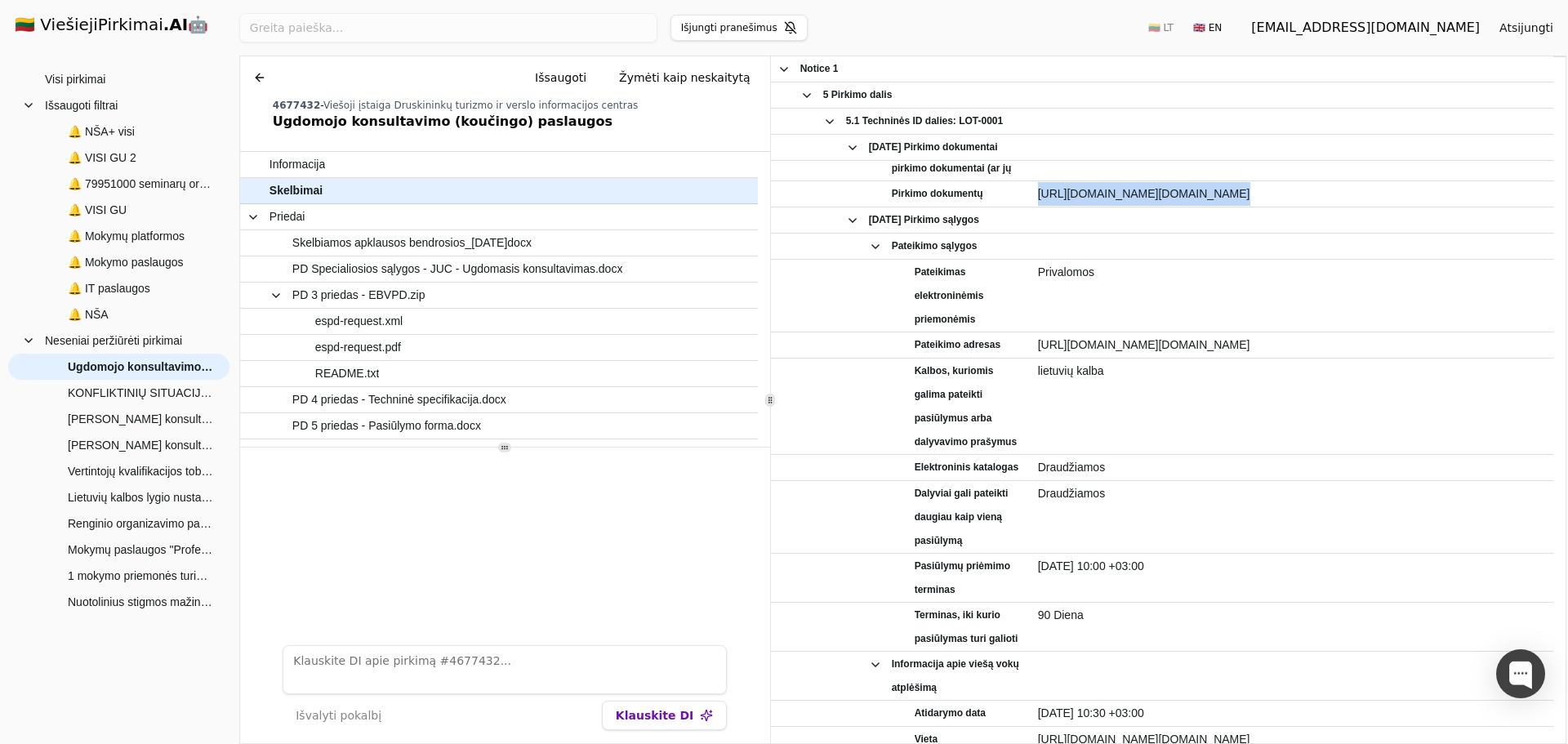
click at [259, 78] on button at bounding box center [260, 78] width 26 height 29
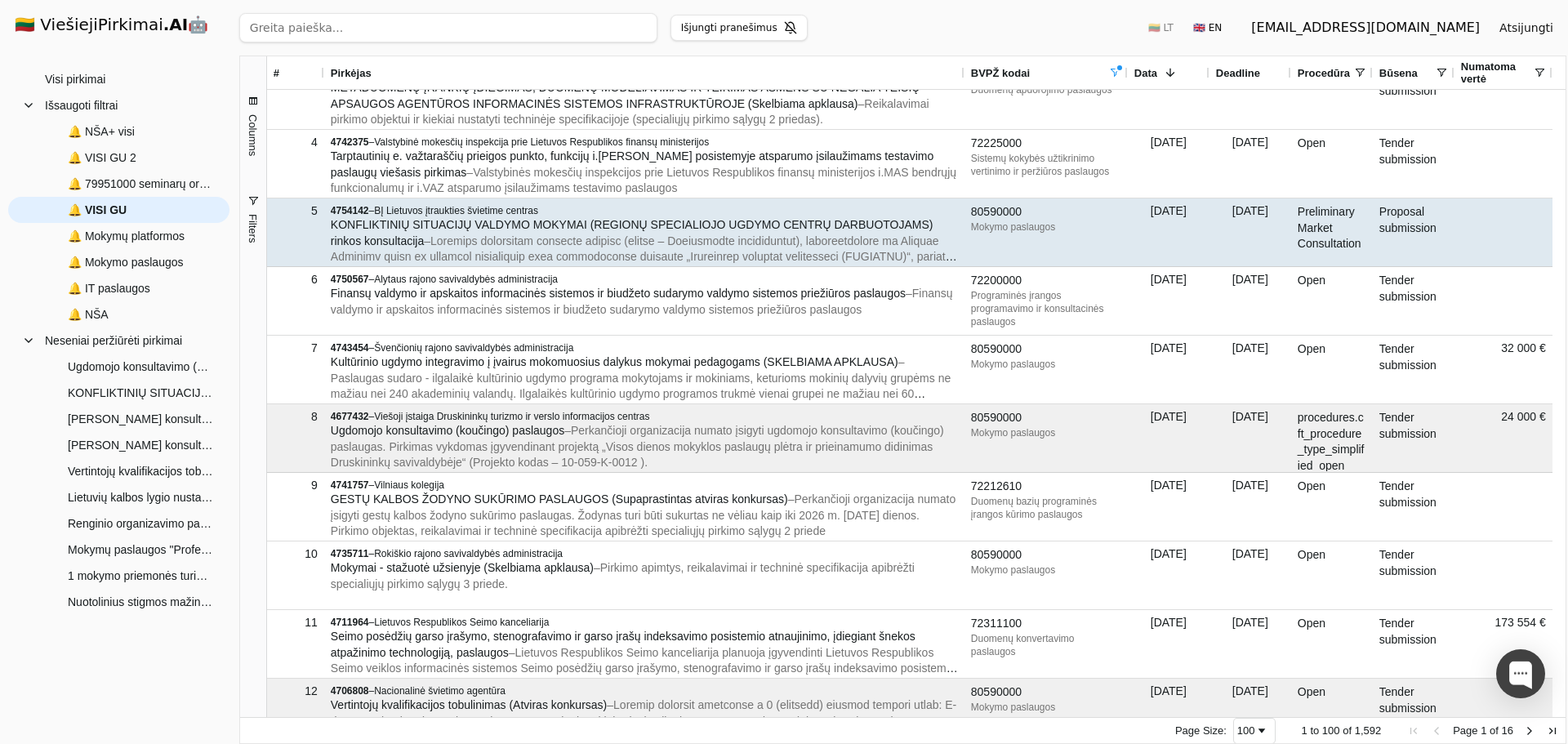
scroll to position [166, 0]
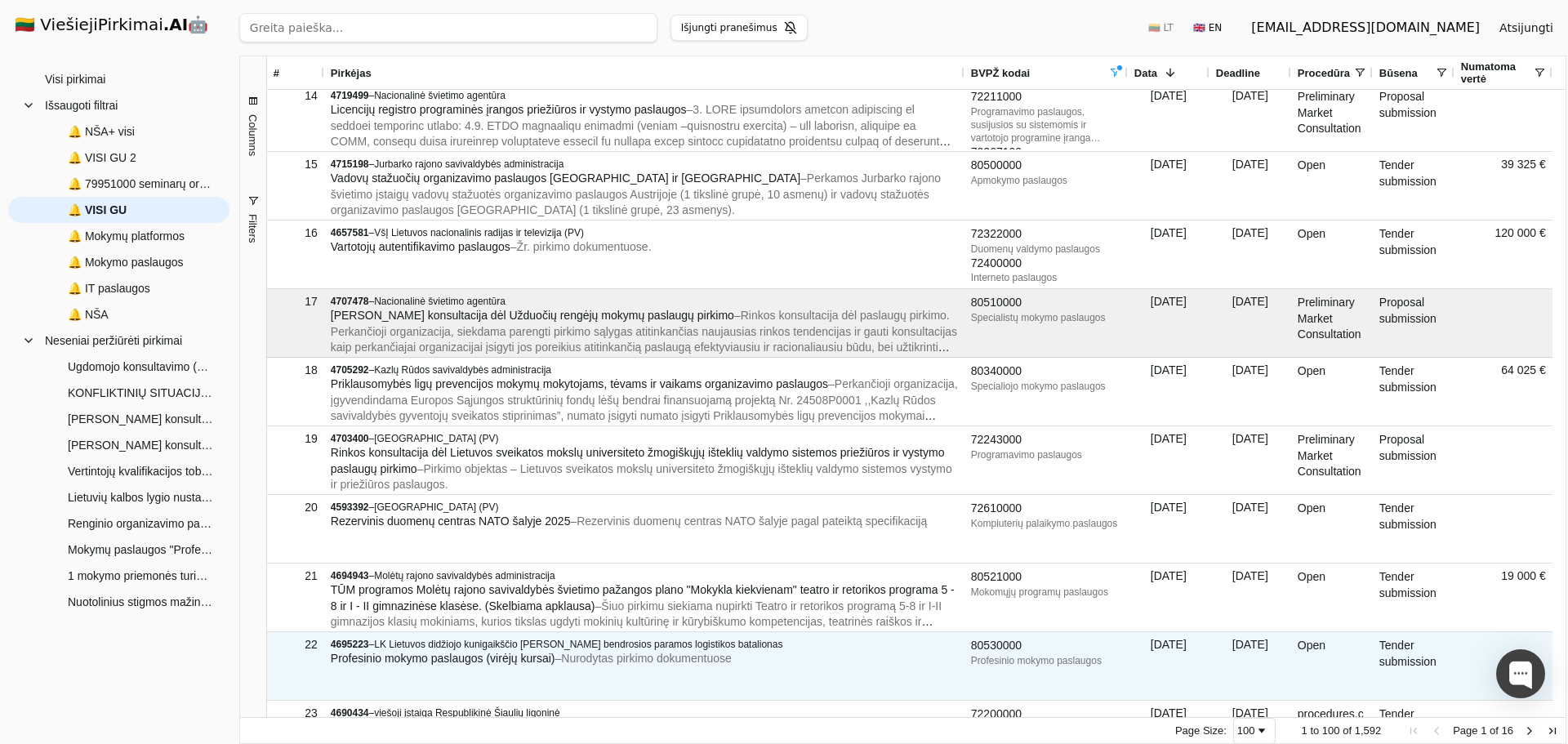
click at [603, 666] on div "Profesinio mokymo paslaugos (virėjų kursai) – Nurodytas pirkimo dokumentuose" at bounding box center [644, 659] width 627 height 16
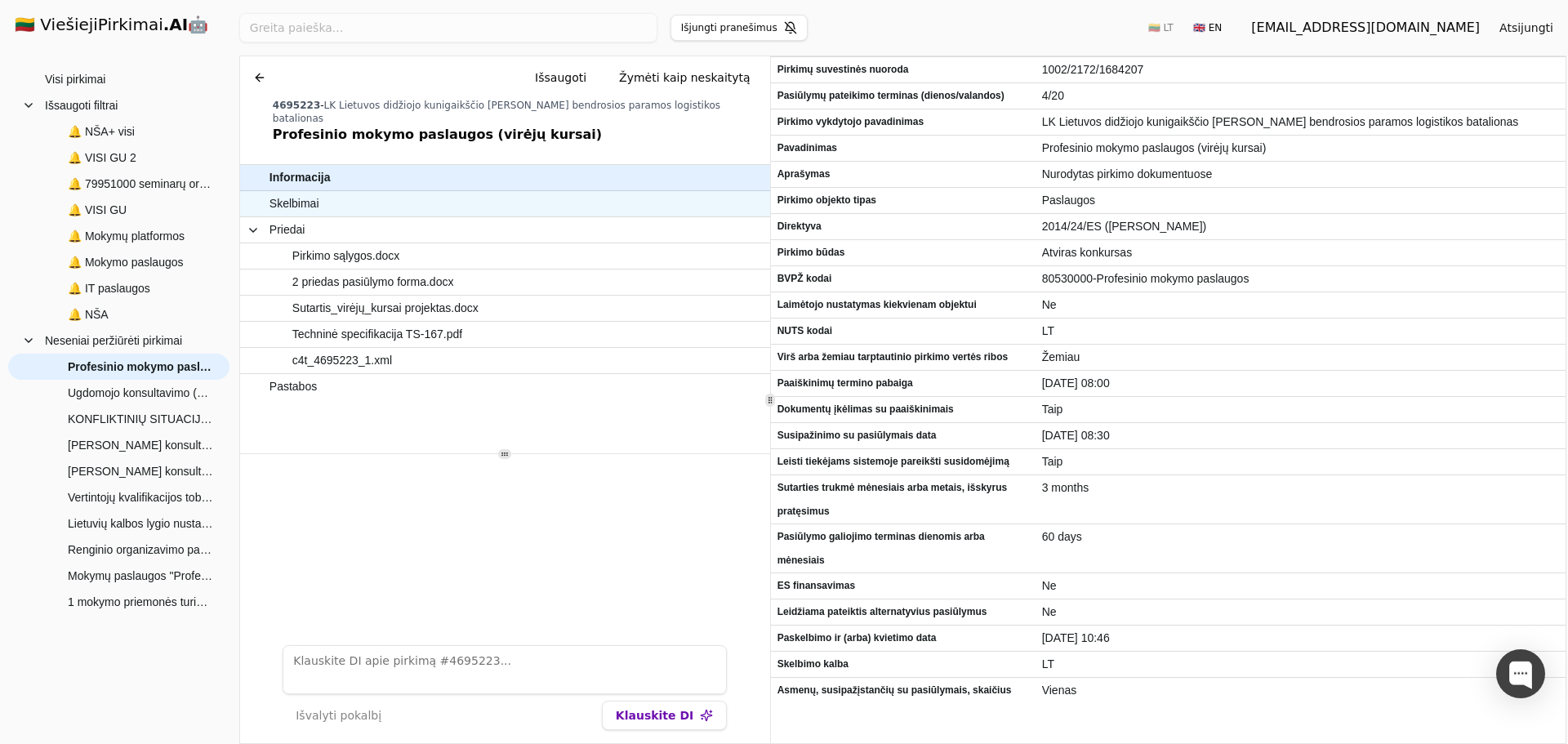
click at [395, 192] on span "Skelbimai" at bounding box center [497, 204] width 455 height 24
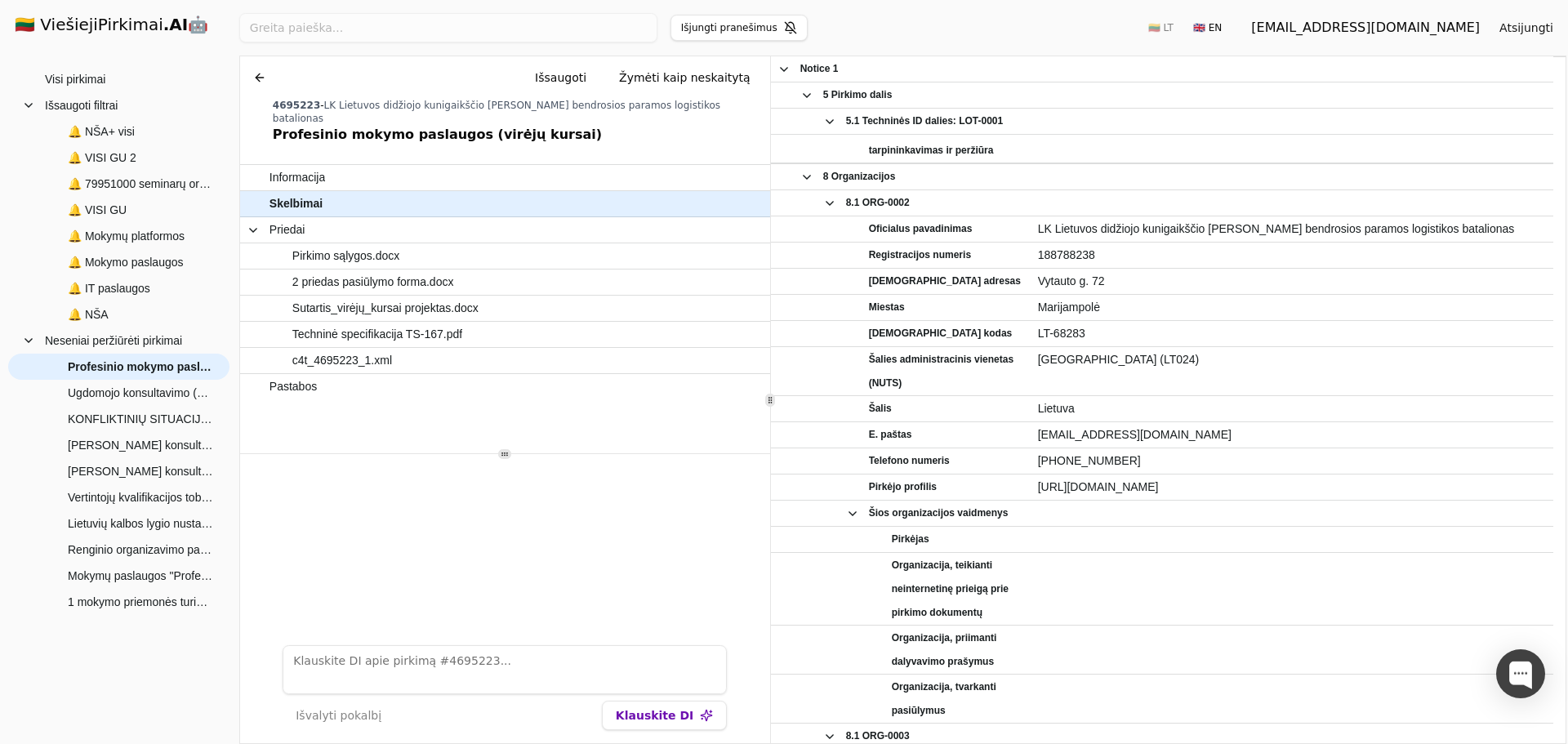
click at [269, 71] on button at bounding box center [260, 78] width 26 height 29
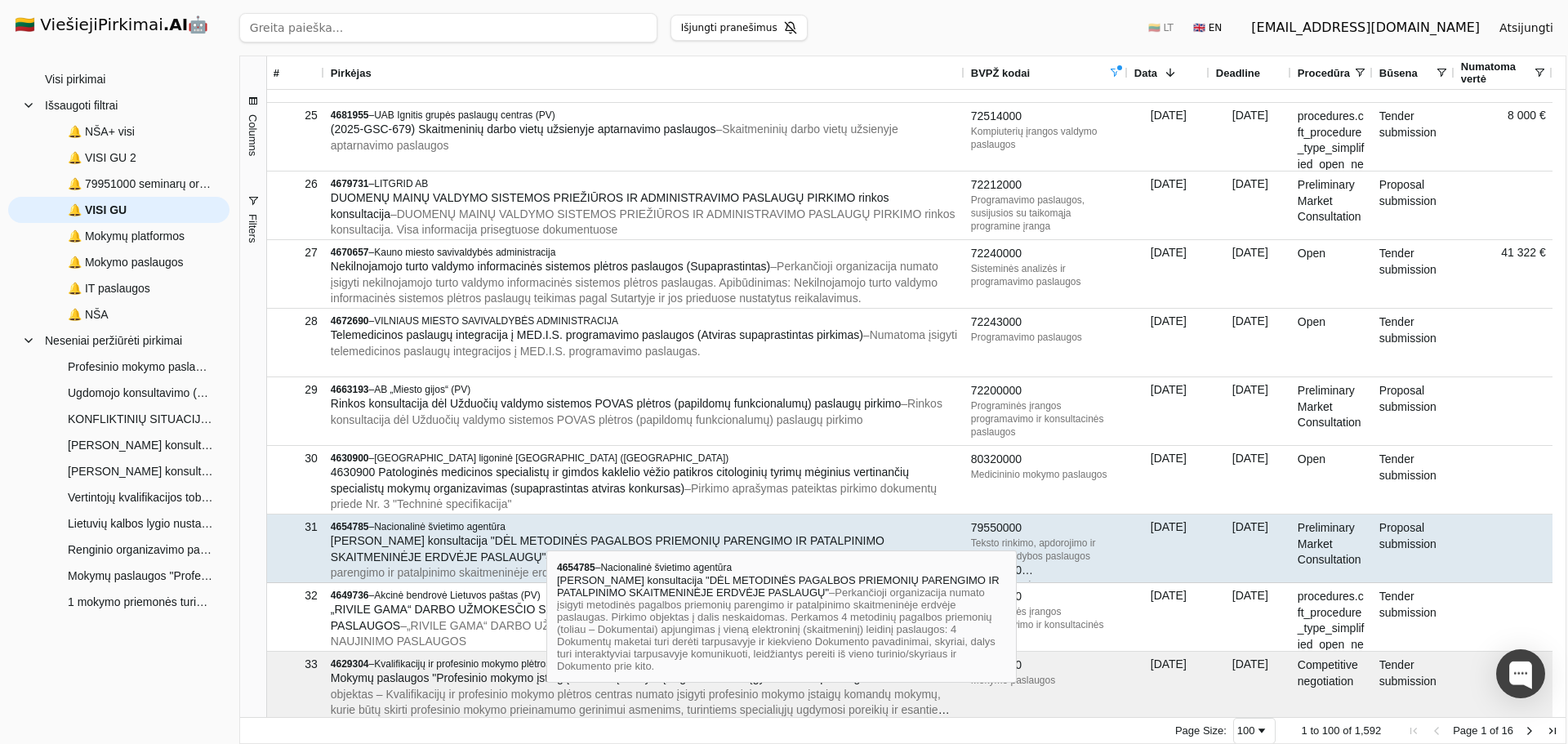
click at [547, 536] on span "[PERSON_NAME] konsultacija "DĖL METODINĖS PAGALBOS PRIEMONIŲ PARENGIMO IR PATAL…" at bounding box center [607, 548] width 553 height 29
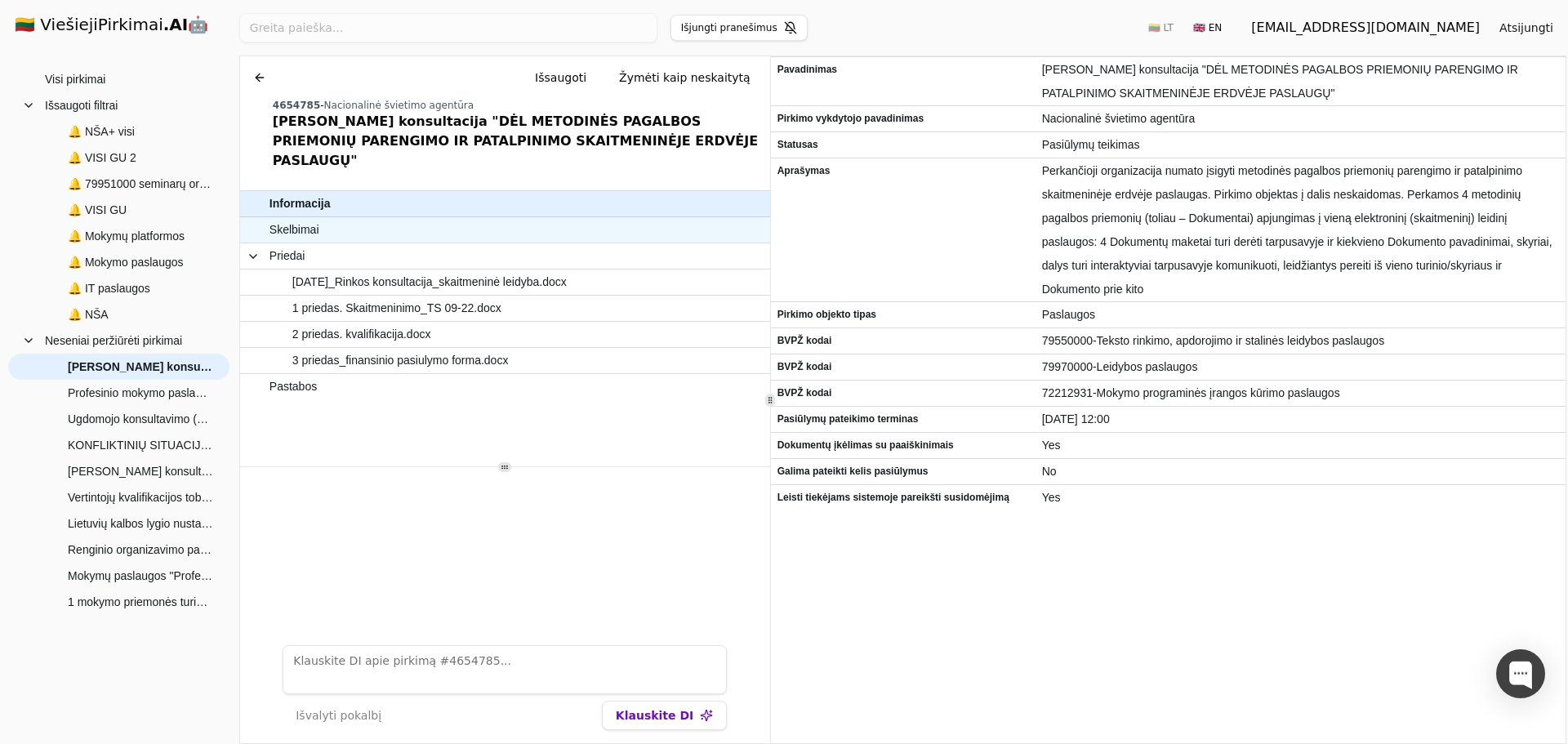
click at [401, 218] on span "Skelbimai" at bounding box center [497, 230] width 455 height 24
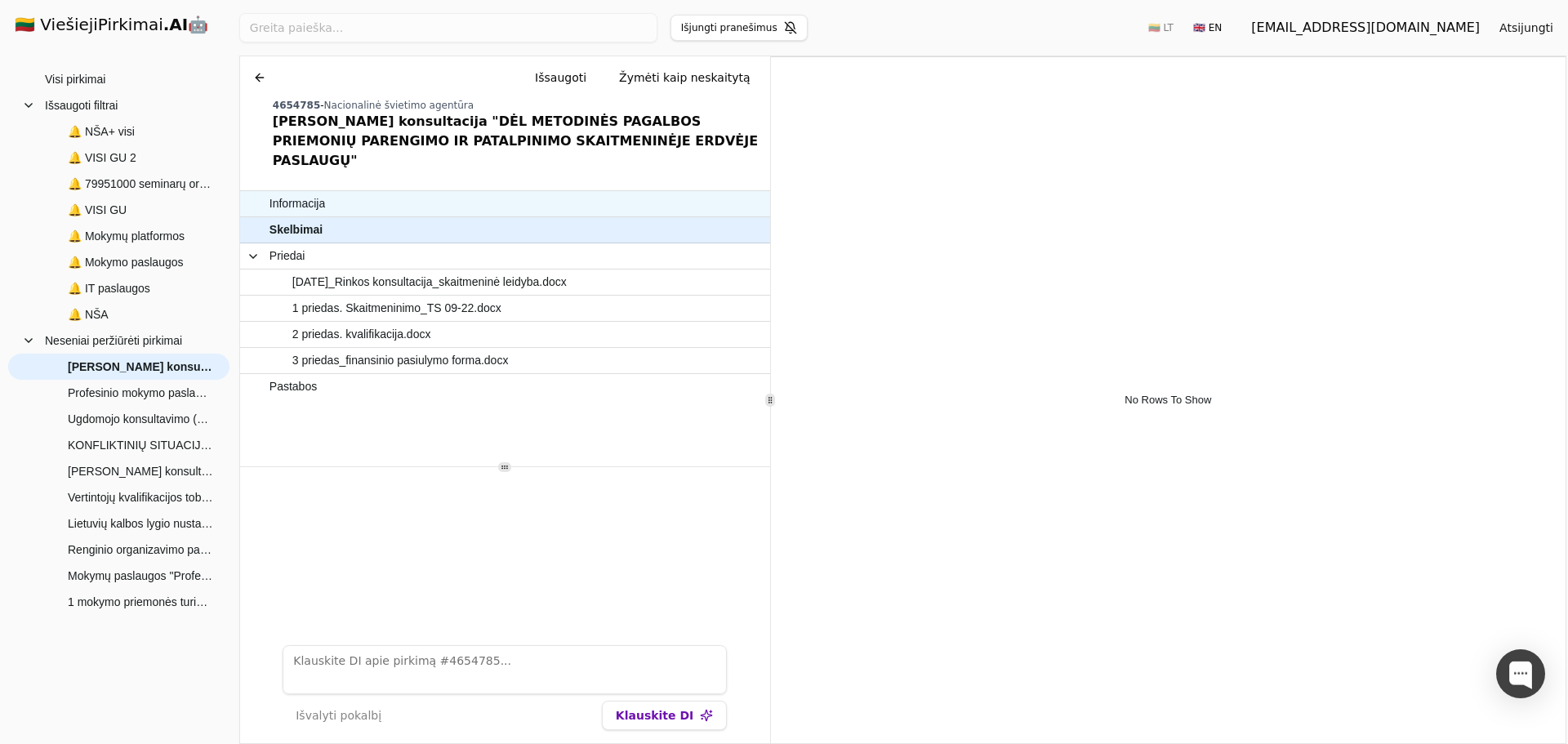
click at [354, 193] on span "Informacija" at bounding box center [497, 204] width 455 height 24
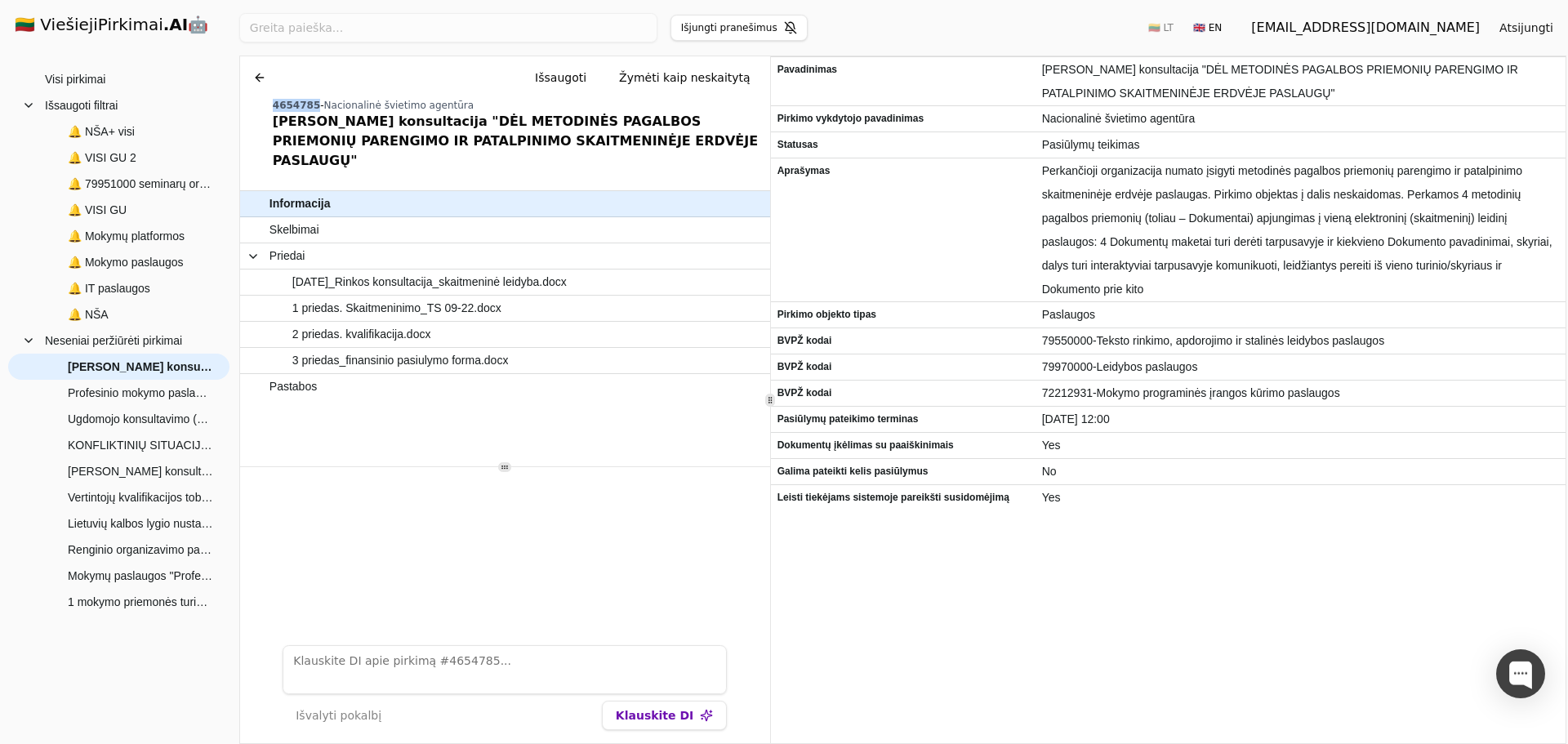
drag, startPoint x: 312, startPoint y: 103, endPoint x: 249, endPoint y: 103, distance: 63.0
click at [249, 103] on div "Chat Išsaugoti Žymėti kaip neskaitytą 4654785 - Nacionalinė švietimo agentūra […" at bounding box center [505, 117] width 530 height 121
copy span "4654785"
click at [260, 79] on button at bounding box center [260, 78] width 26 height 29
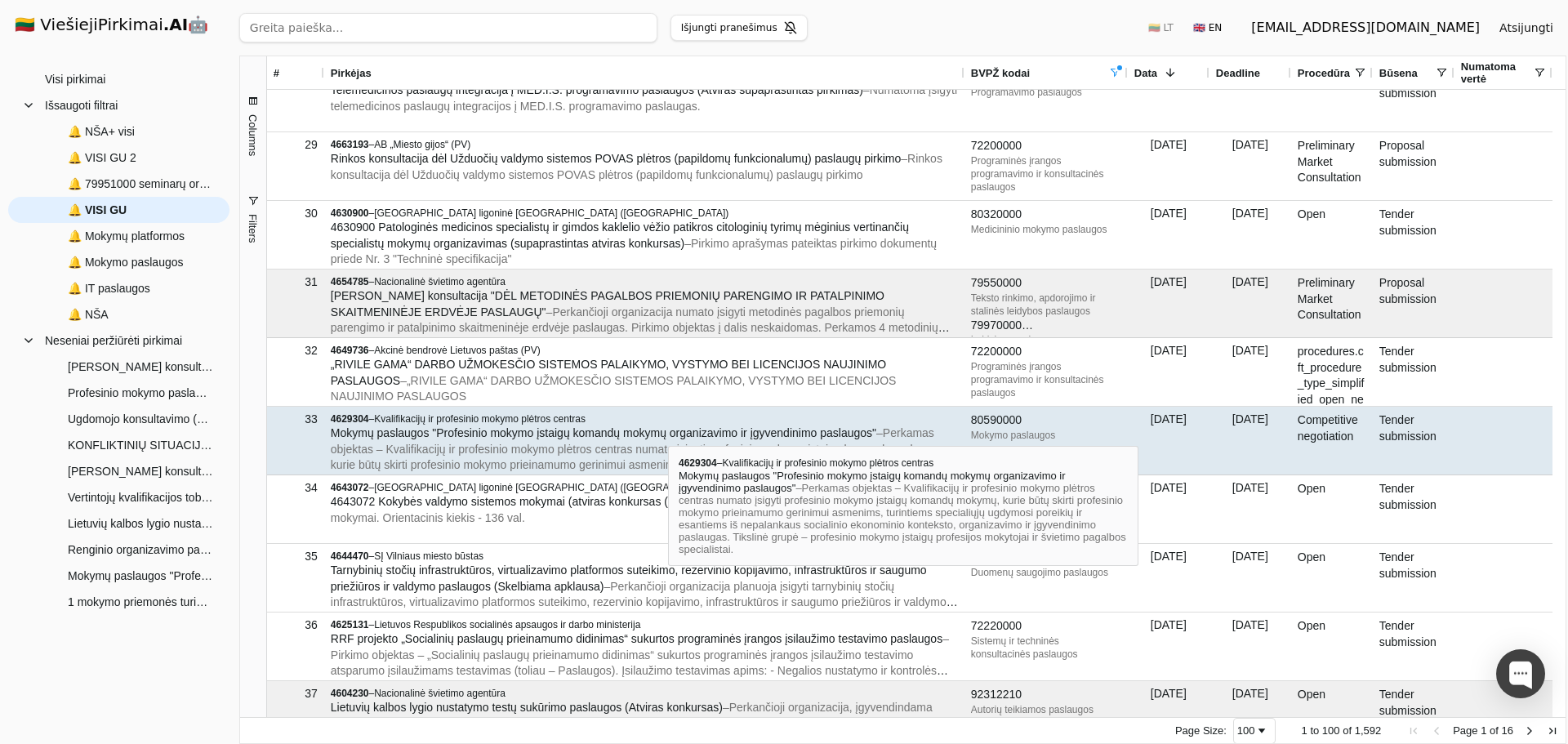
click at [668, 431] on span "Mokymų paslaugos "Profesinio mokymo įstaigų komandų mokymų organizavimo ir įgyv…" at bounding box center [603, 432] width 546 height 13
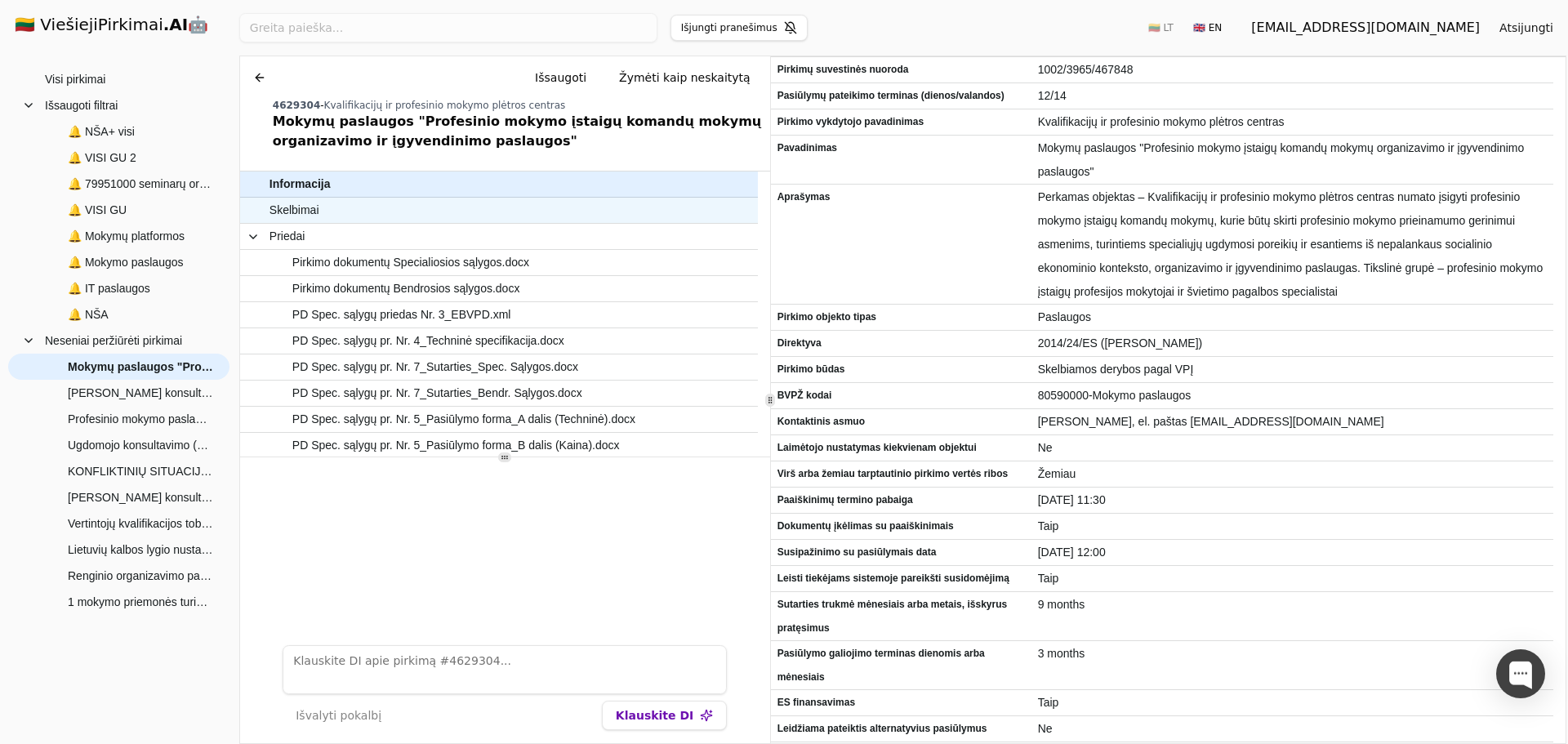
click at [310, 213] on span "Skelbimai" at bounding box center [295, 210] width 50 height 24
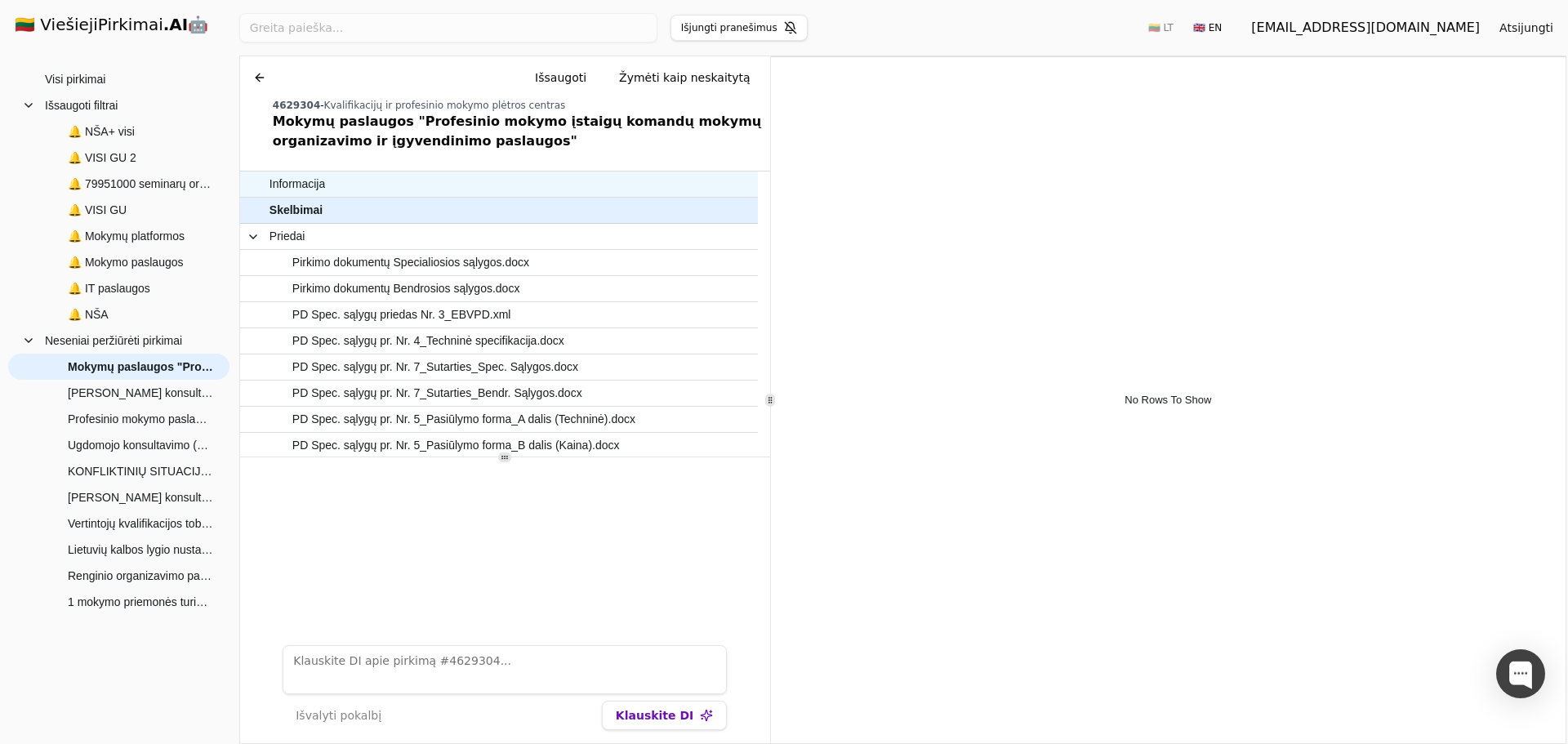
click at [305, 185] on span "Informacija" at bounding box center [297, 185] width 56 height 24
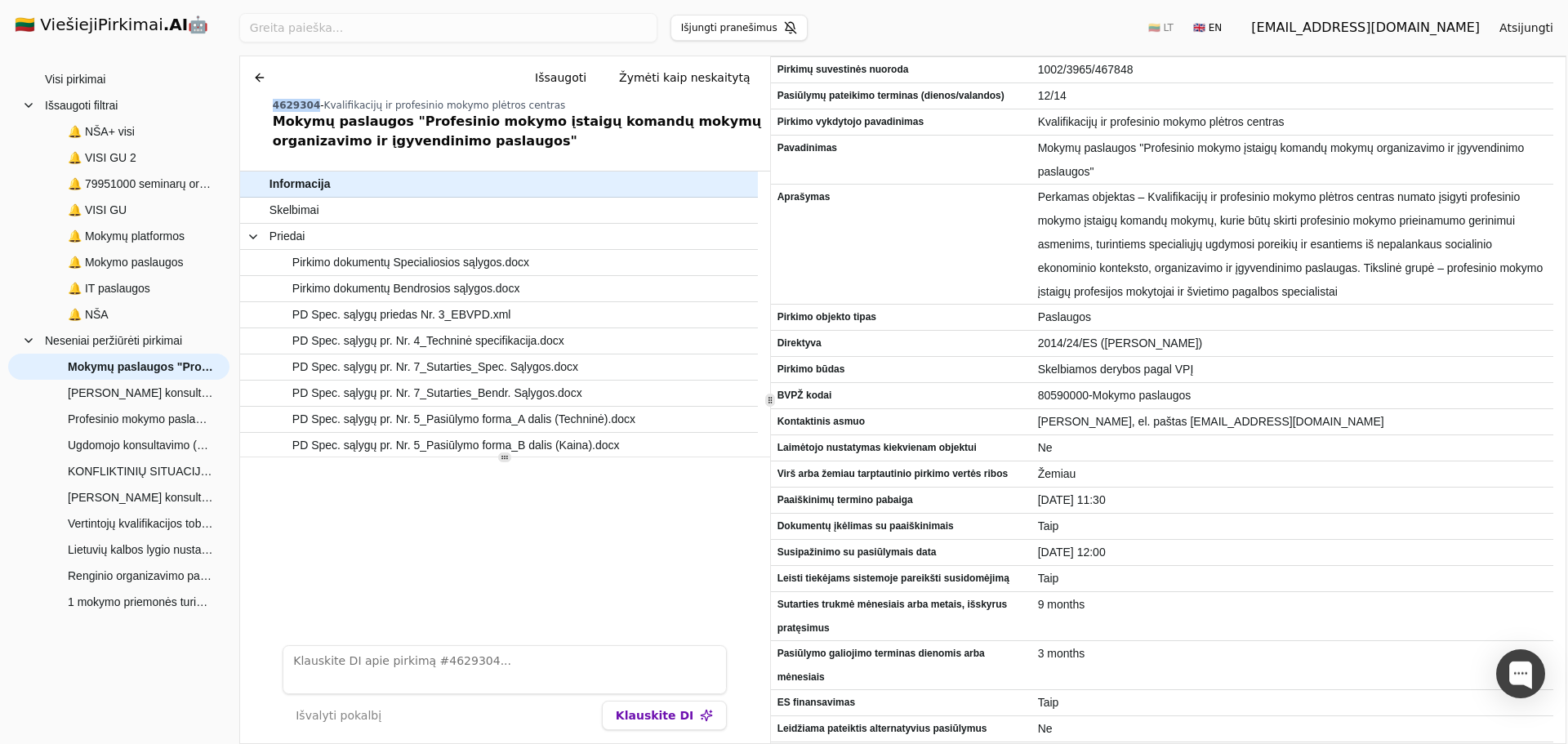
drag, startPoint x: 308, startPoint y: 103, endPoint x: 256, endPoint y: 103, distance: 52.0
click at [256, 103] on div "Chat Išsaugoti Žymėti kaip neskaitytą 4629304 - Kvalifikacijų ir profesinio mok…" at bounding box center [505, 107] width 530 height 102
copy span "4629304"
click at [254, 72] on button at bounding box center [260, 78] width 26 height 29
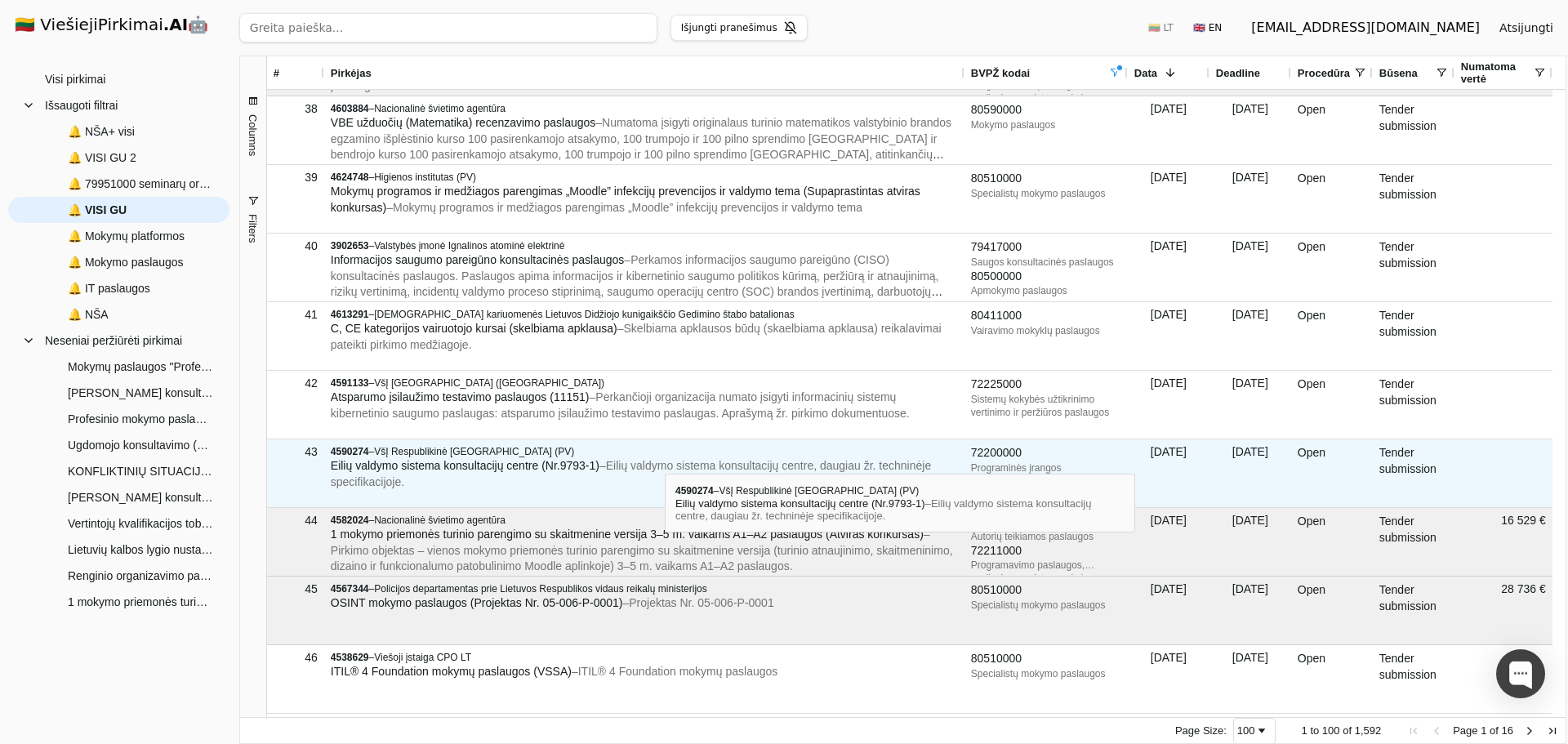
scroll to position [2648, 0]
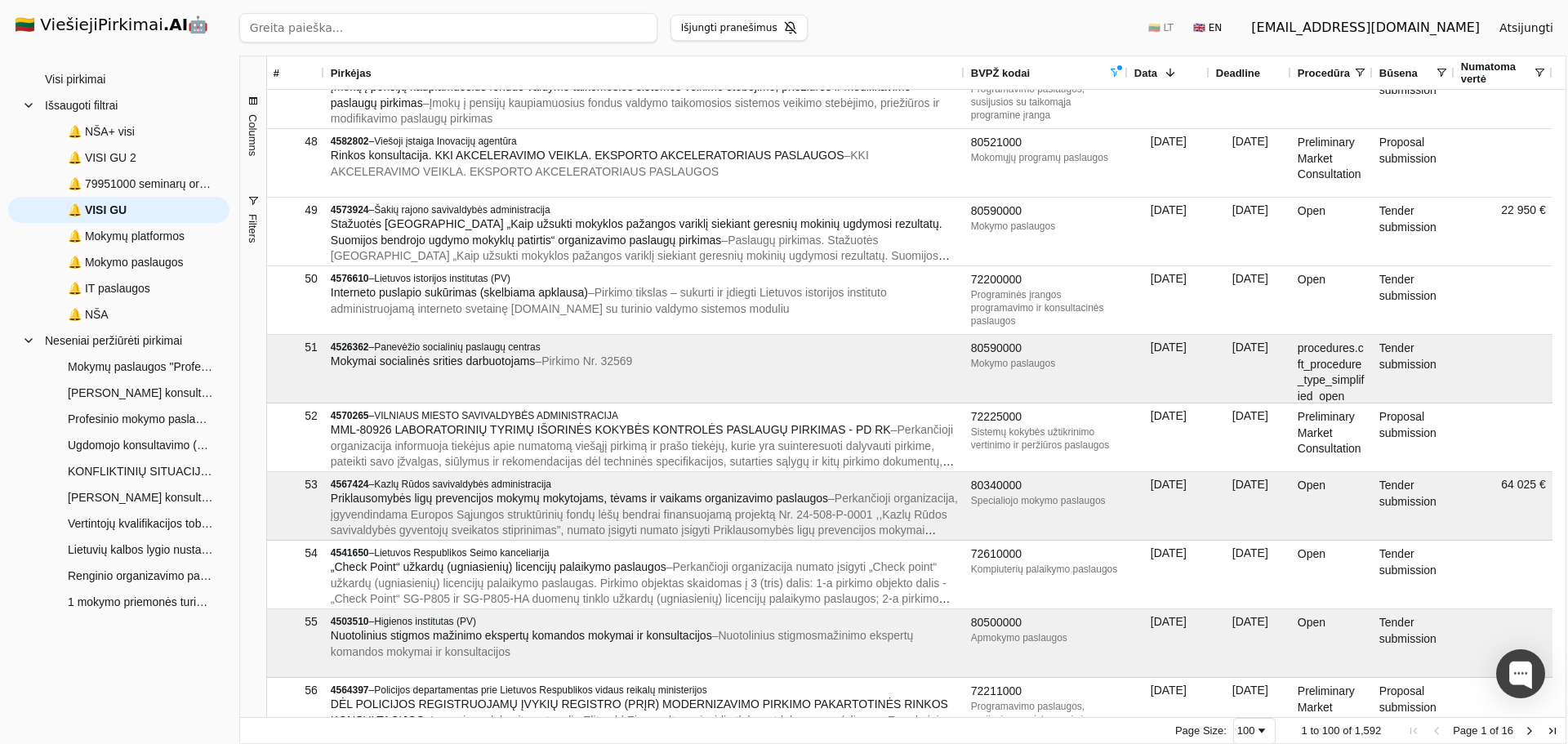
click at [1567, 395] on div "Ieškoti Išjungti pranešimus 🇱🇹 LT 🇬🇧 EN [EMAIL_ADDRESS][DOMAIN_NAME] Atsijungti…" at bounding box center [903, 372] width 1331 height 744
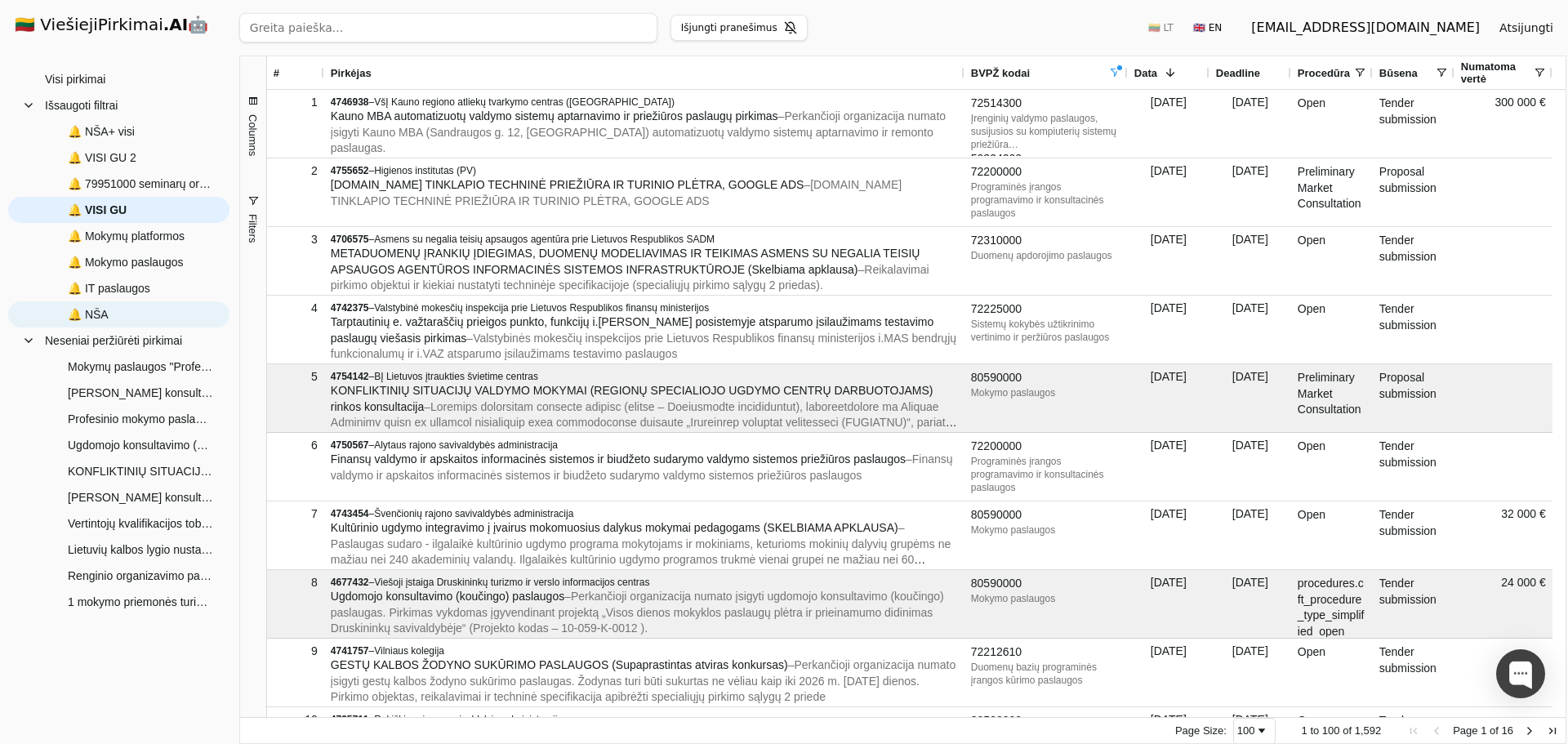
click at [128, 315] on span "🔔 NŠA" at bounding box center [131, 314] width 171 height 25
type input "nacionalinė švietimo agentūra"
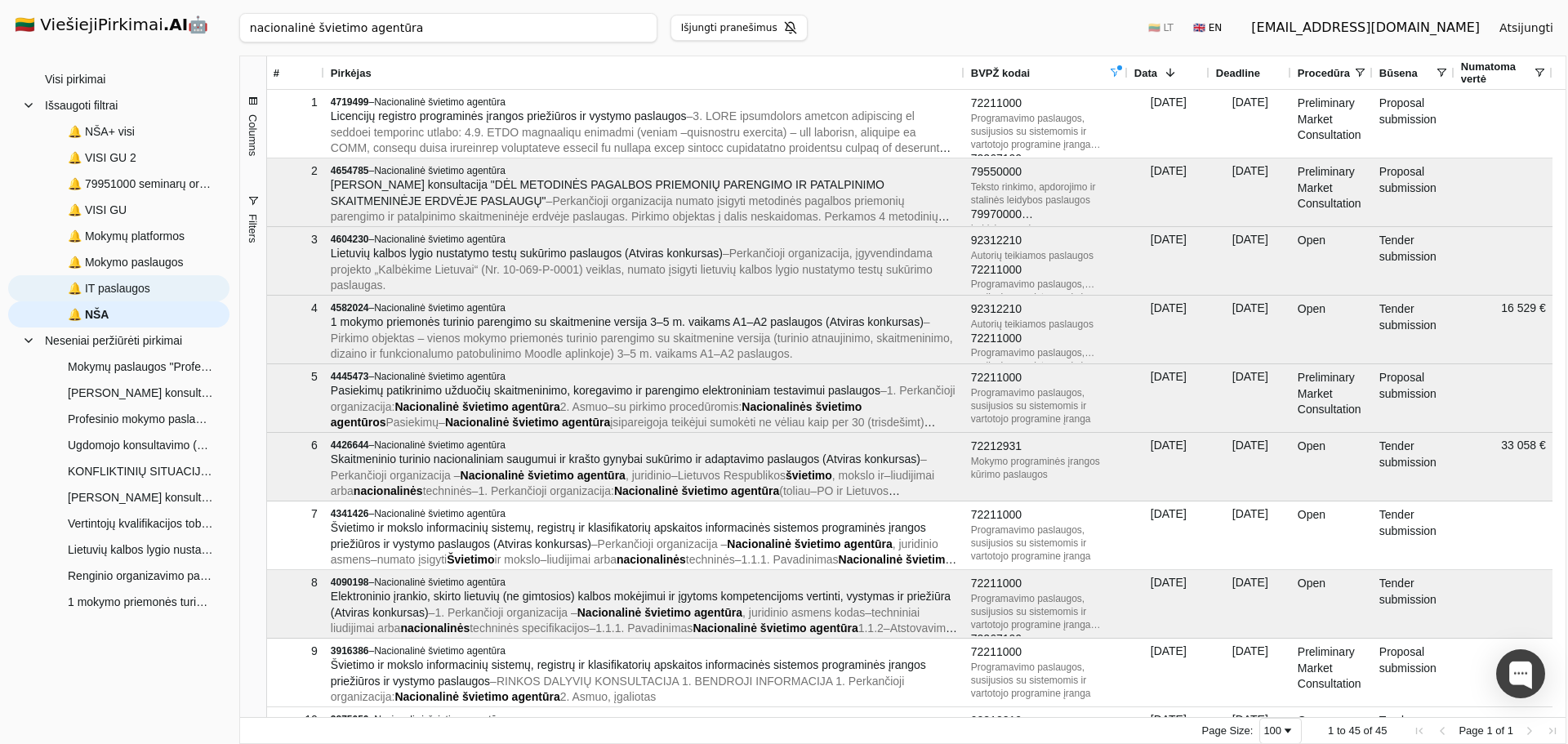
click at [123, 289] on span "🔔 IT paslaugos" at bounding box center [108, 288] width 83 height 25
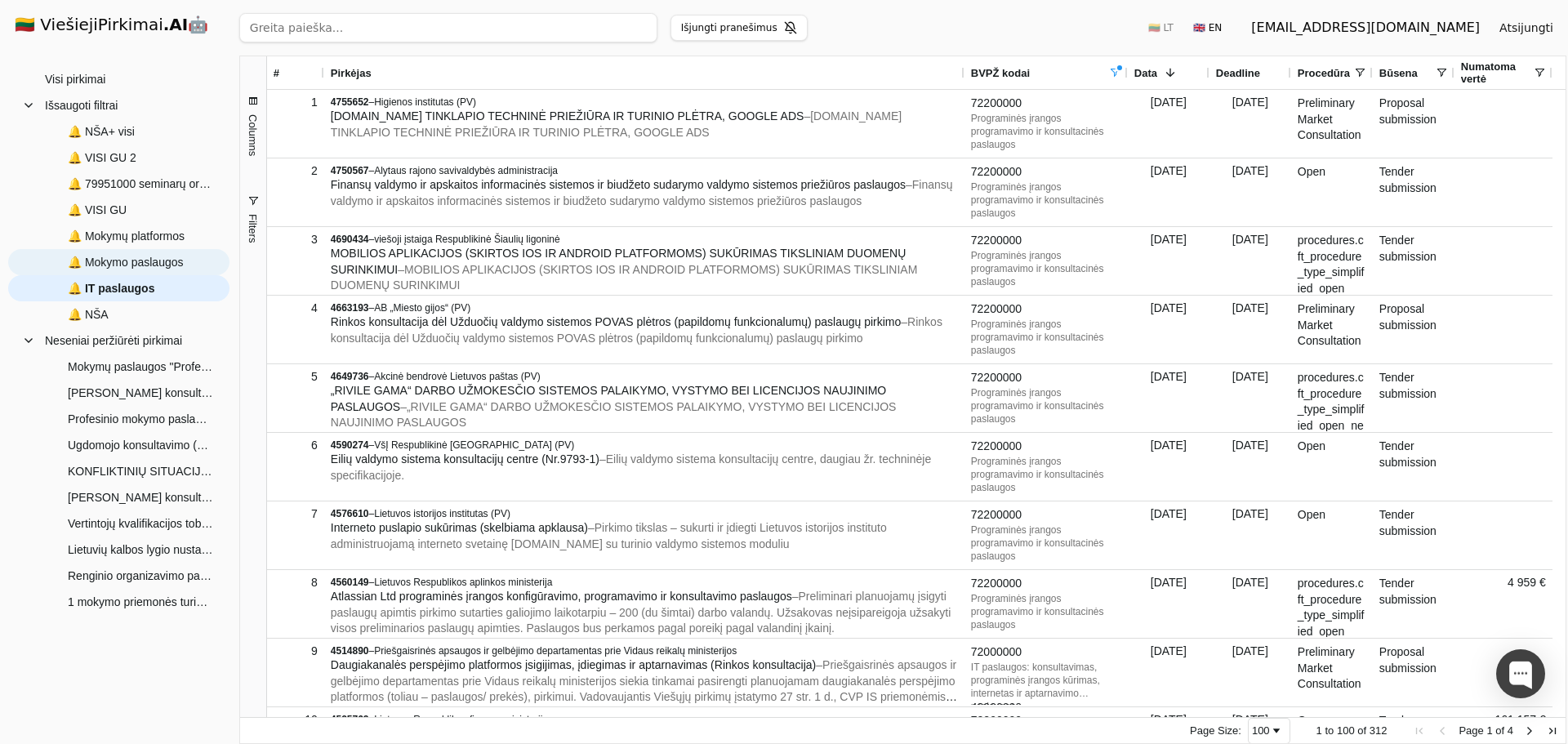
click at [123, 264] on span "🔔 Mokymo paslaugos" at bounding box center [126, 262] width 116 height 25
